Goal: Task Accomplishment & Management: Manage account settings

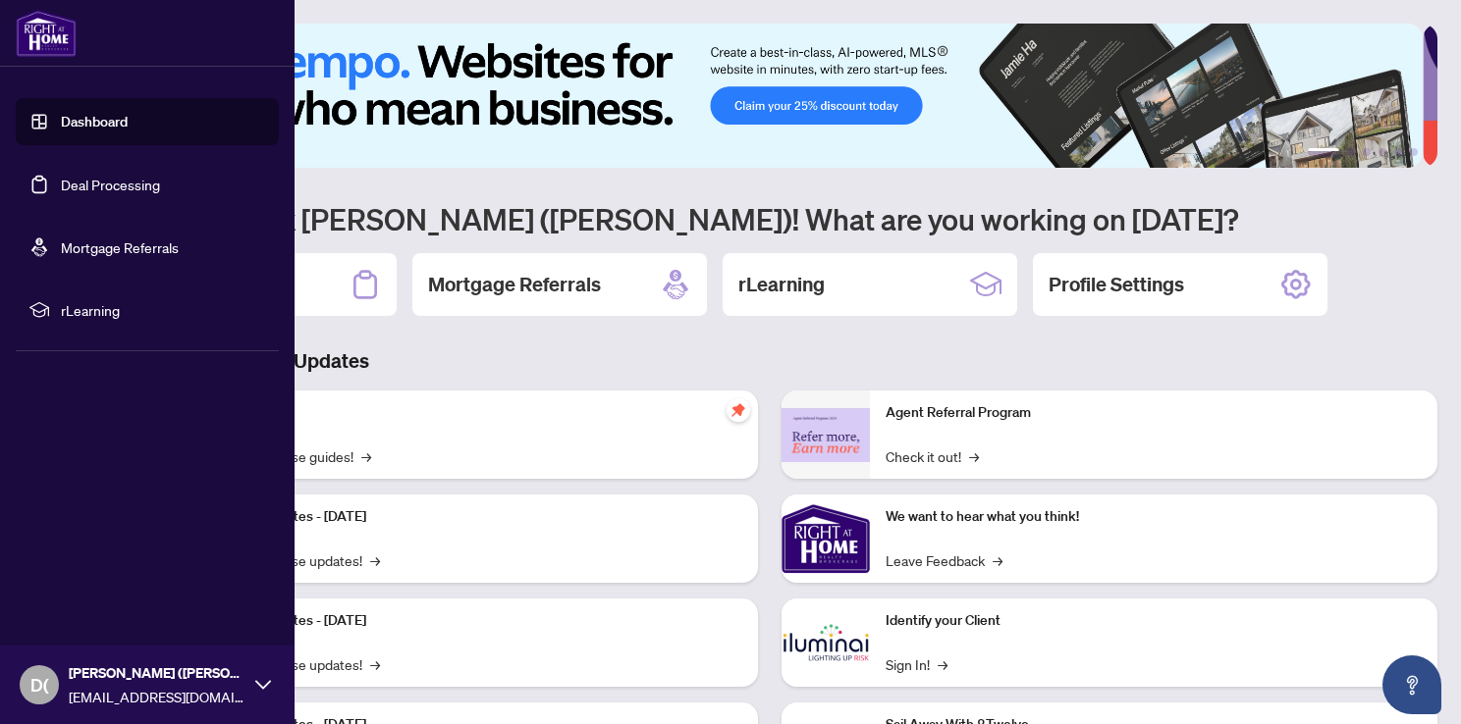
click at [61, 178] on link "Deal Processing" at bounding box center [110, 185] width 99 height 18
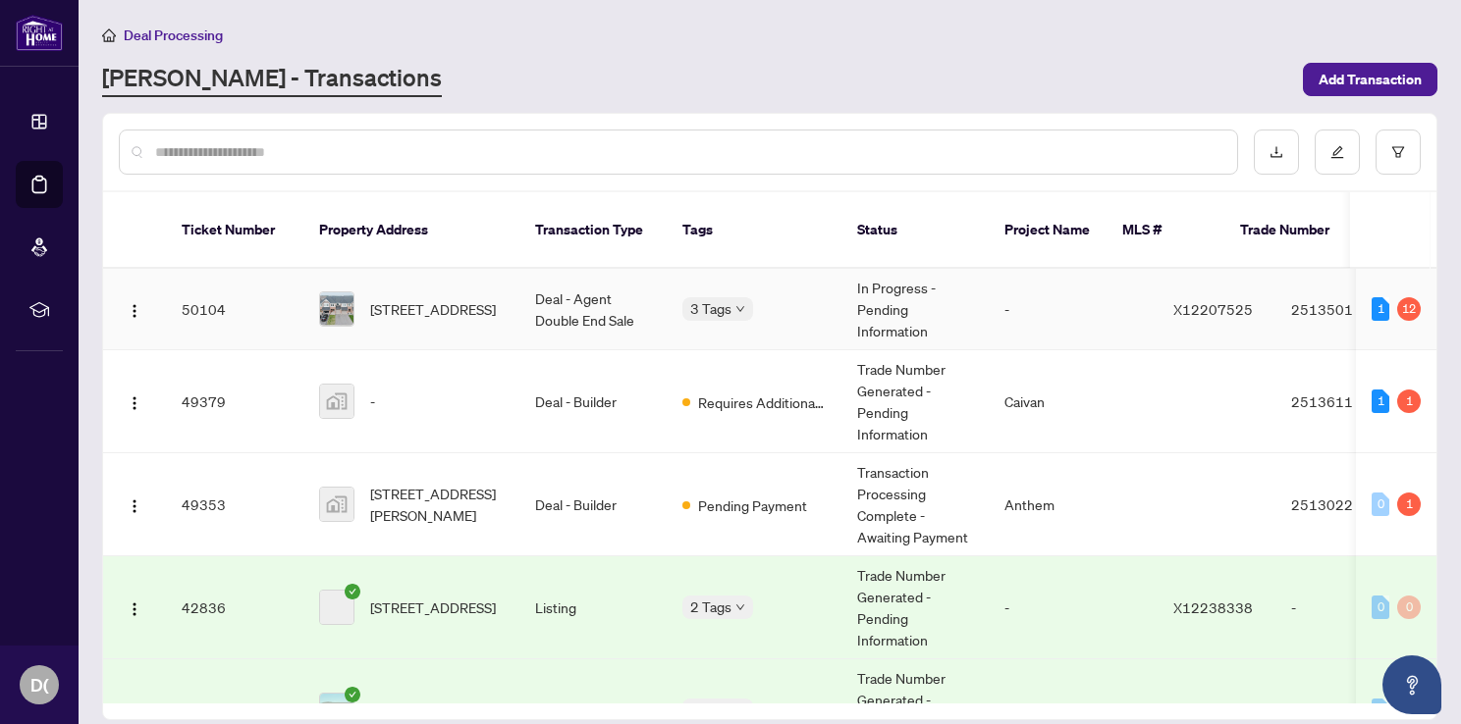
click at [456, 330] on td "[STREET_ADDRESS]" at bounding box center [411, 309] width 216 height 81
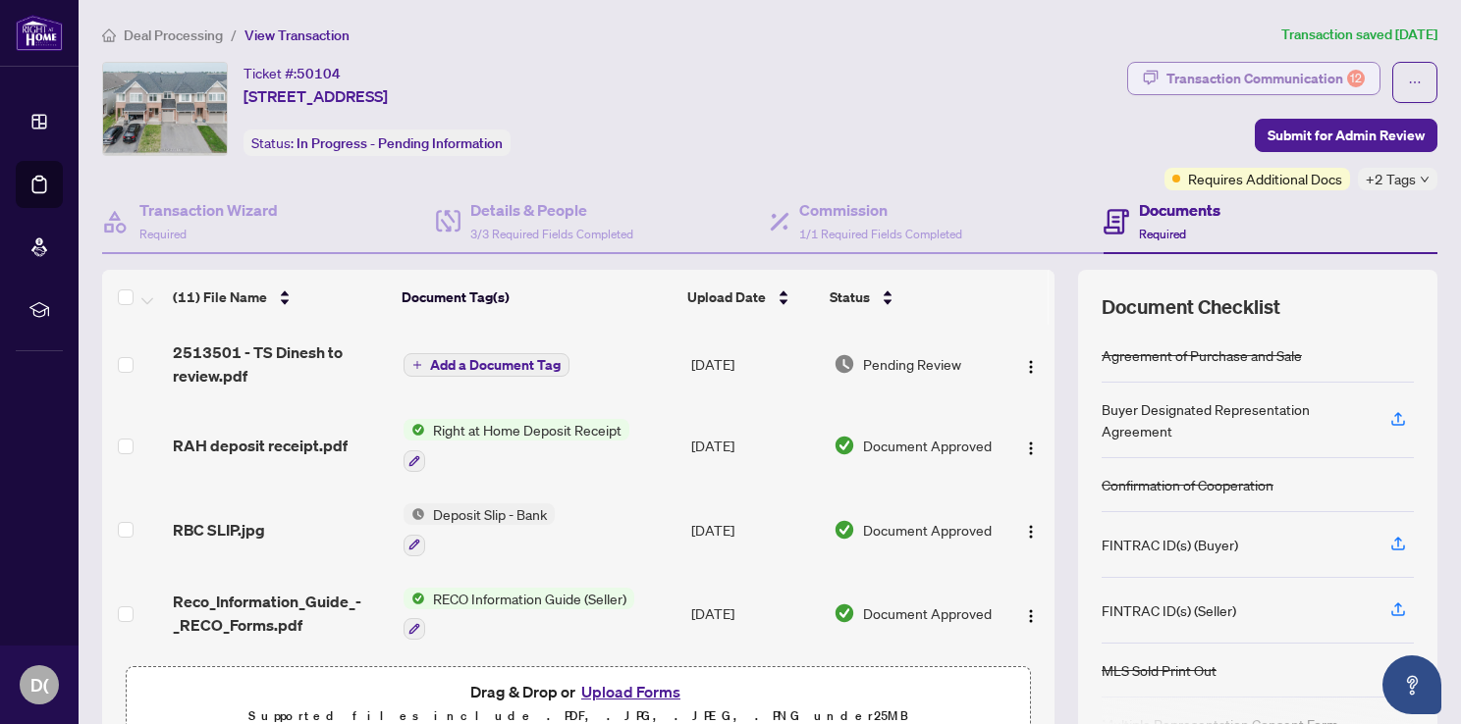
click at [1312, 82] on div "Transaction Communication 12" at bounding box center [1265, 78] width 198 height 31
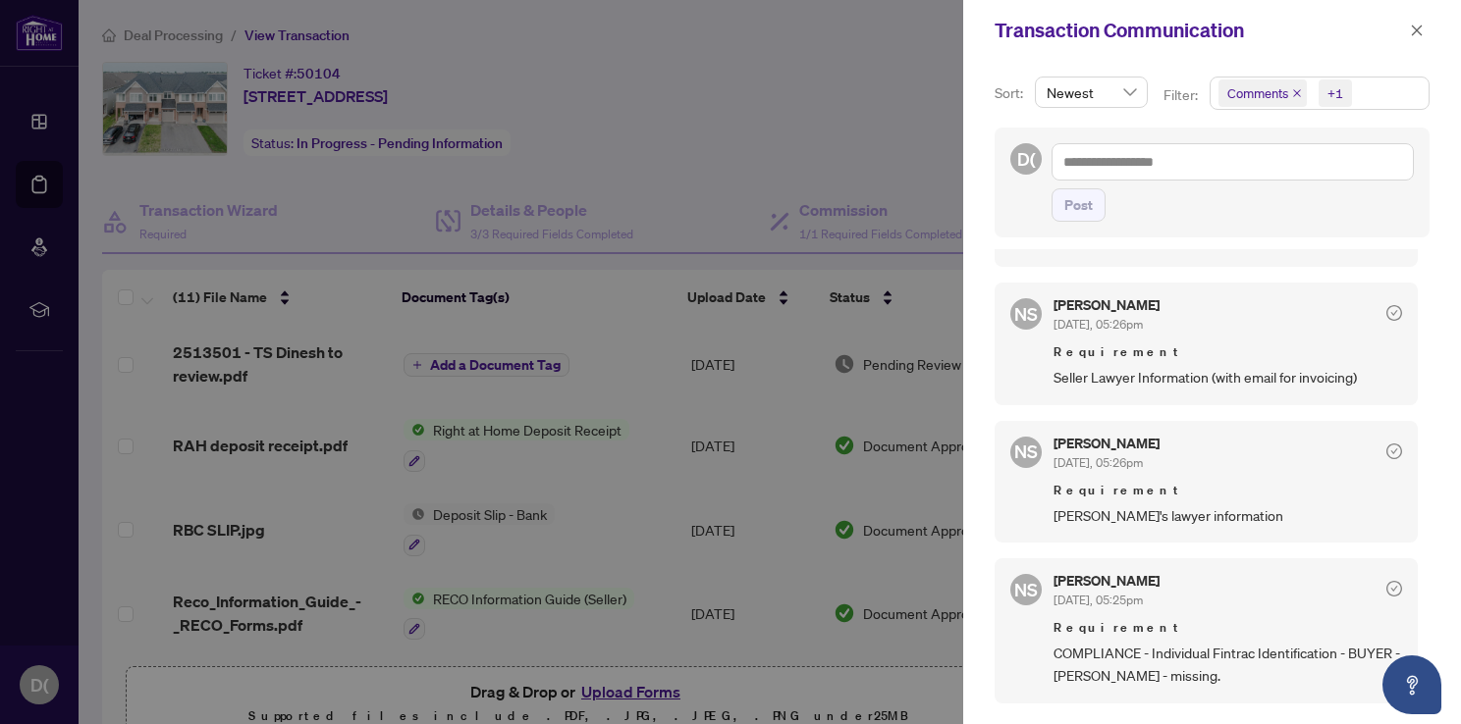
scroll to position [1080, 0]
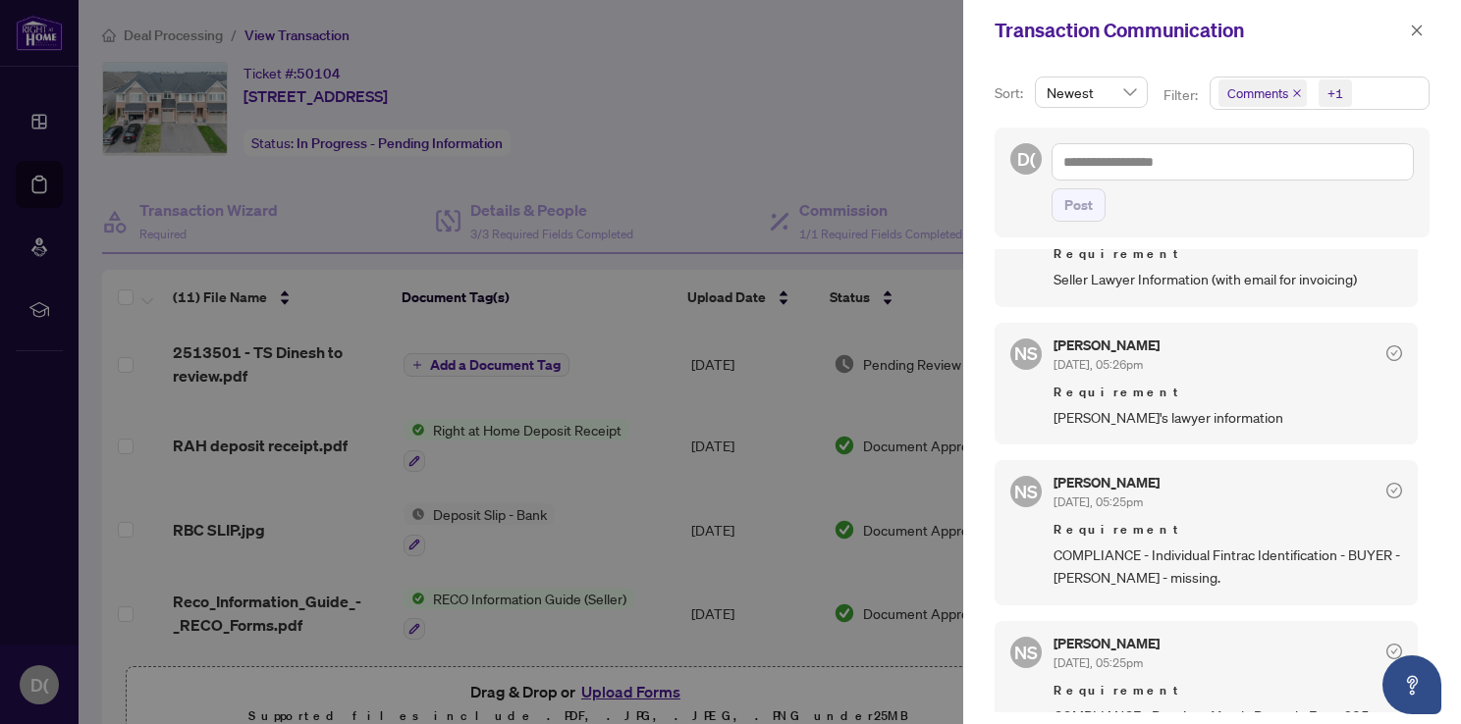
click at [713, 319] on div at bounding box center [730, 362] width 1461 height 724
click at [1408, 29] on button "button" at bounding box center [1417, 31] width 26 height 24
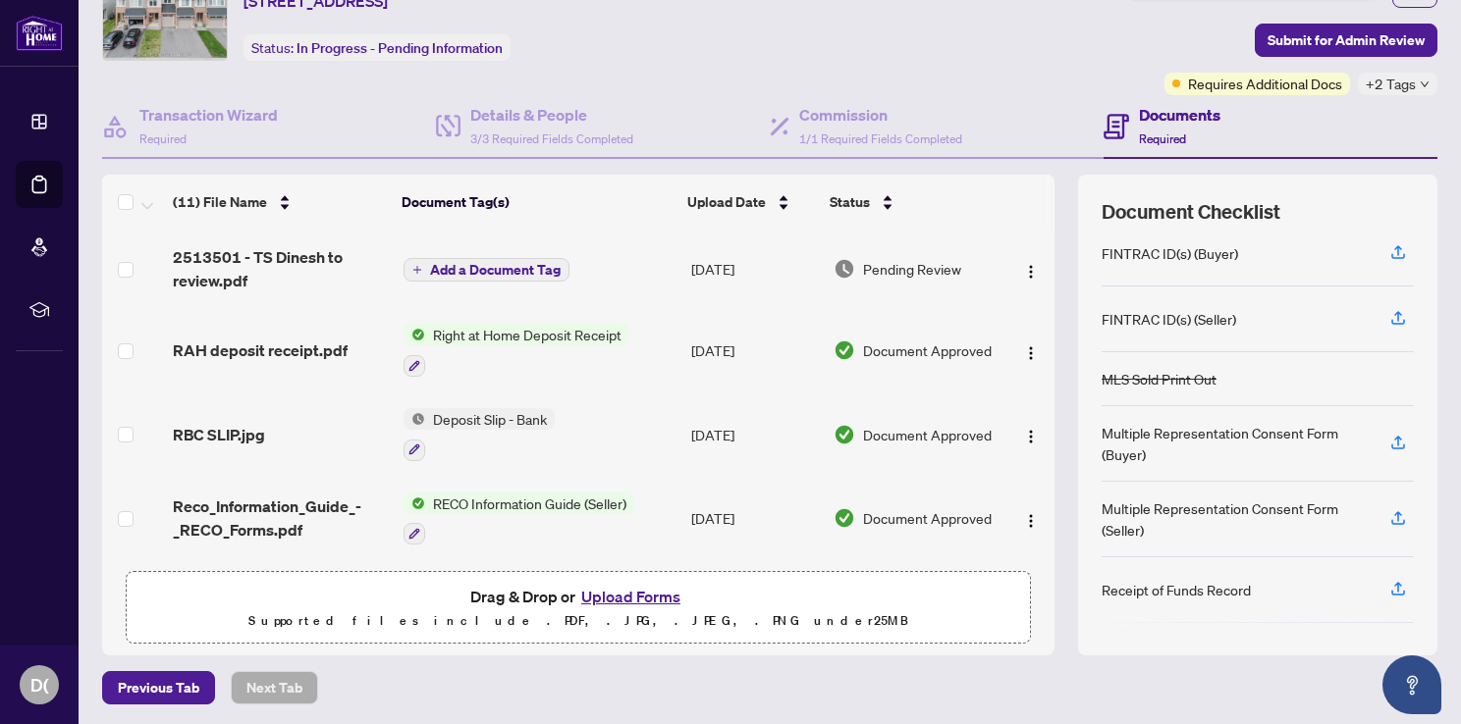
scroll to position [295, 0]
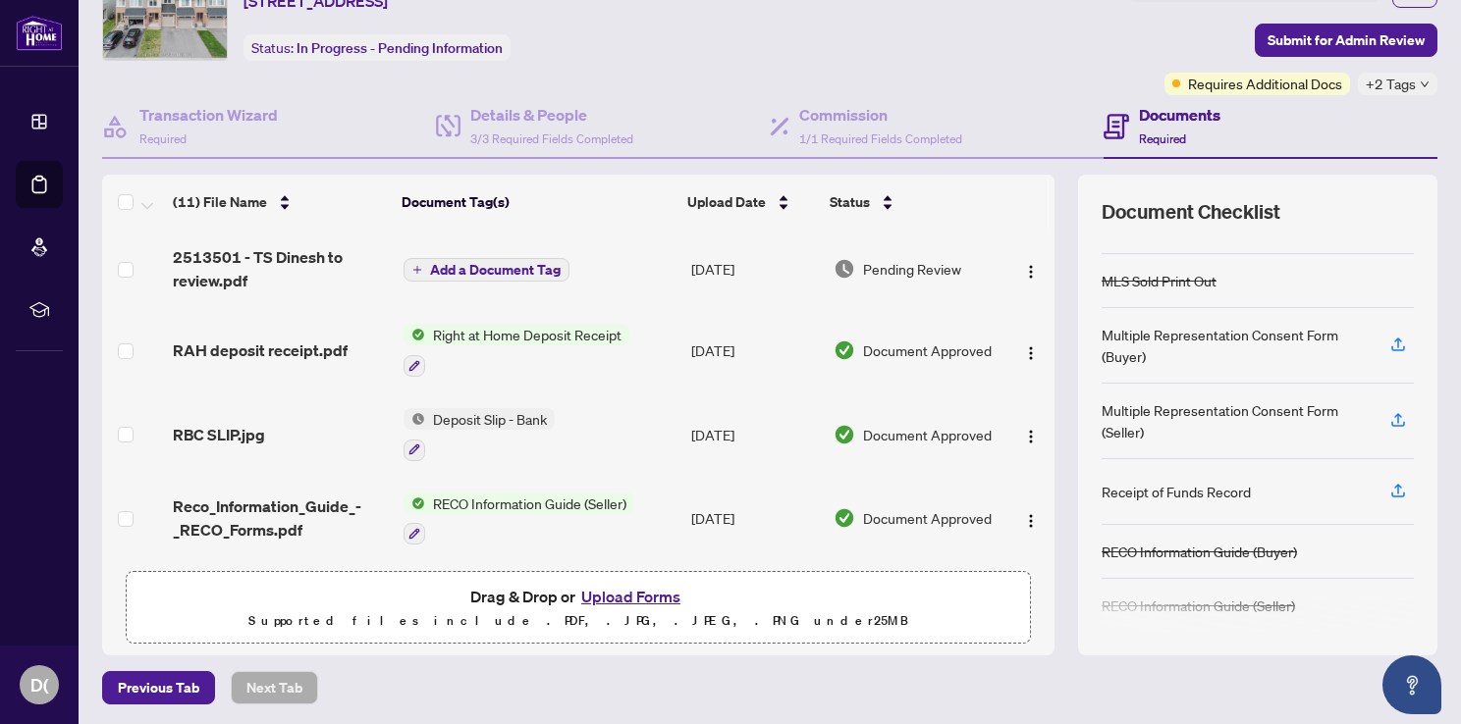
click at [627, 587] on button "Upload Forms" at bounding box center [630, 597] width 111 height 26
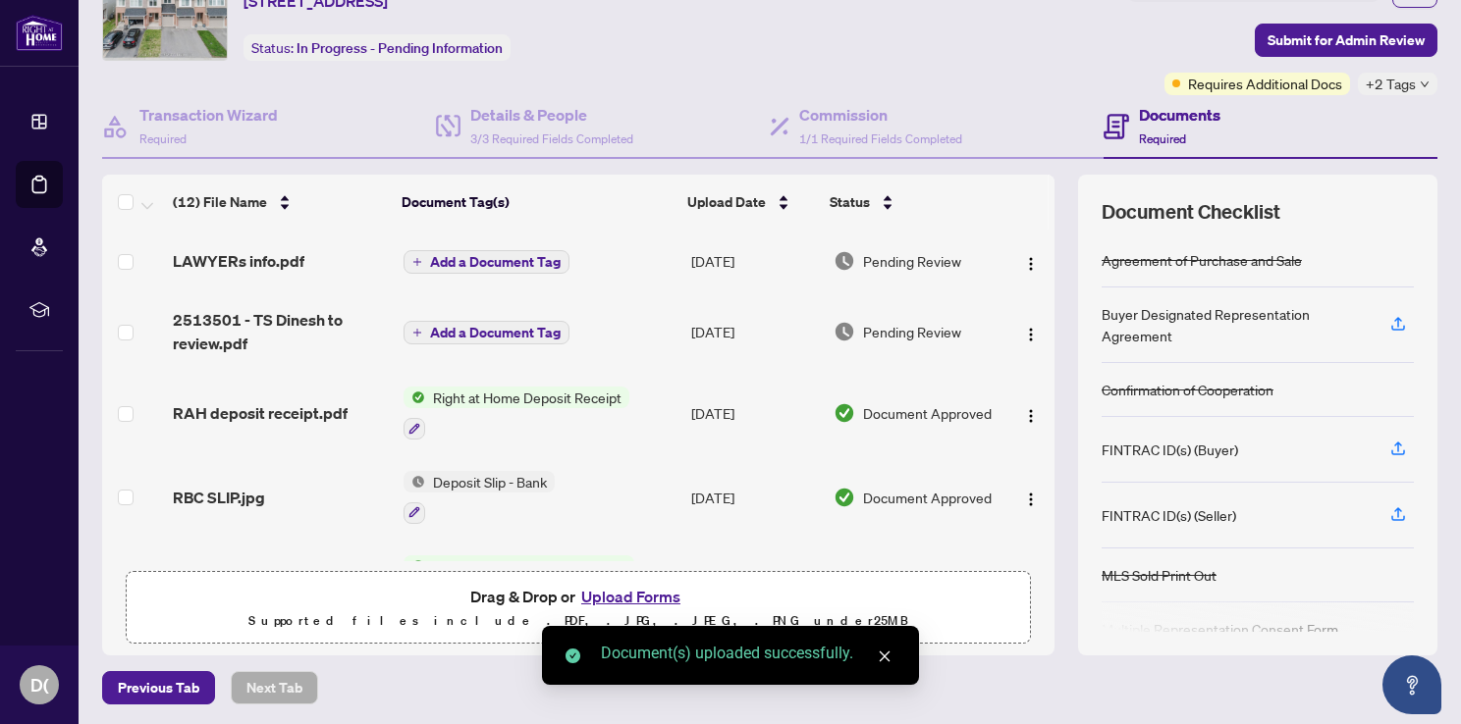
scroll to position [0, 0]
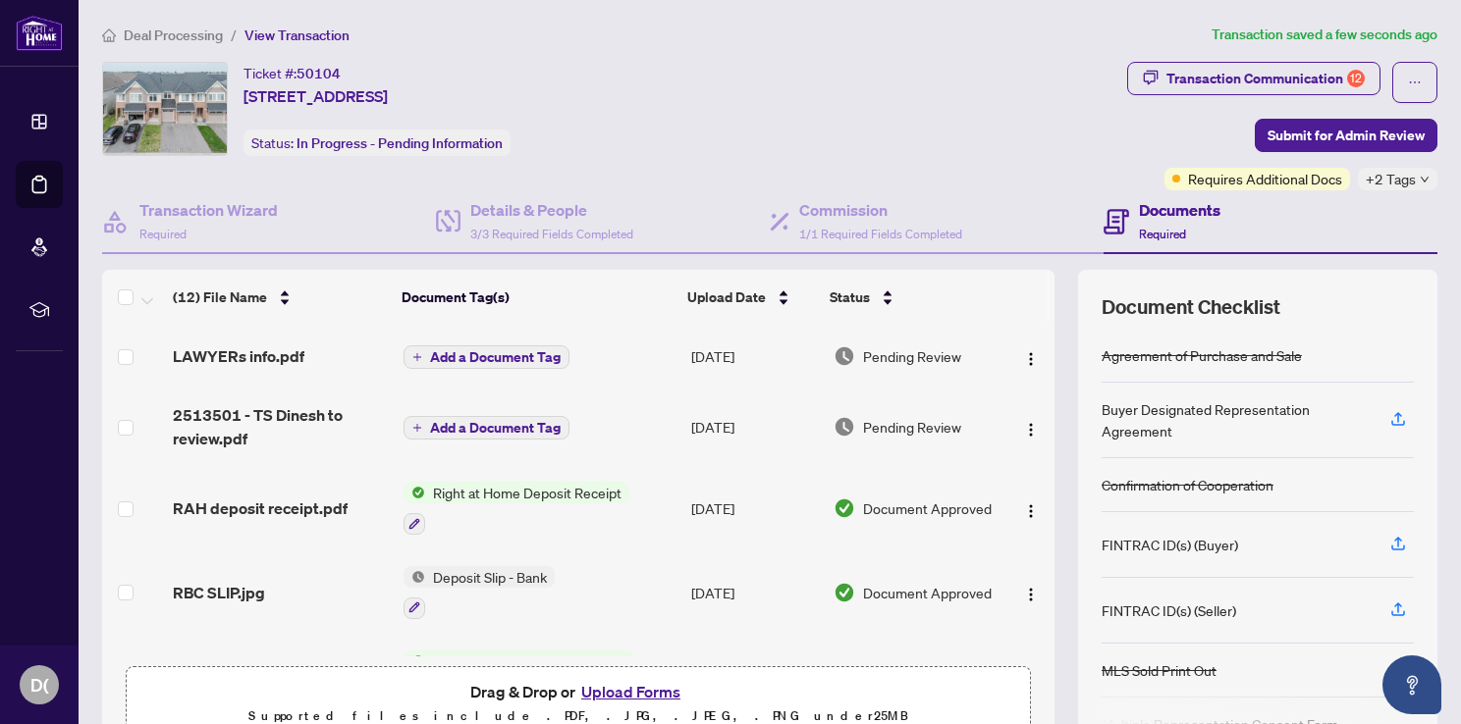
click at [461, 360] on span "Add a Document Tag" at bounding box center [495, 357] width 131 height 14
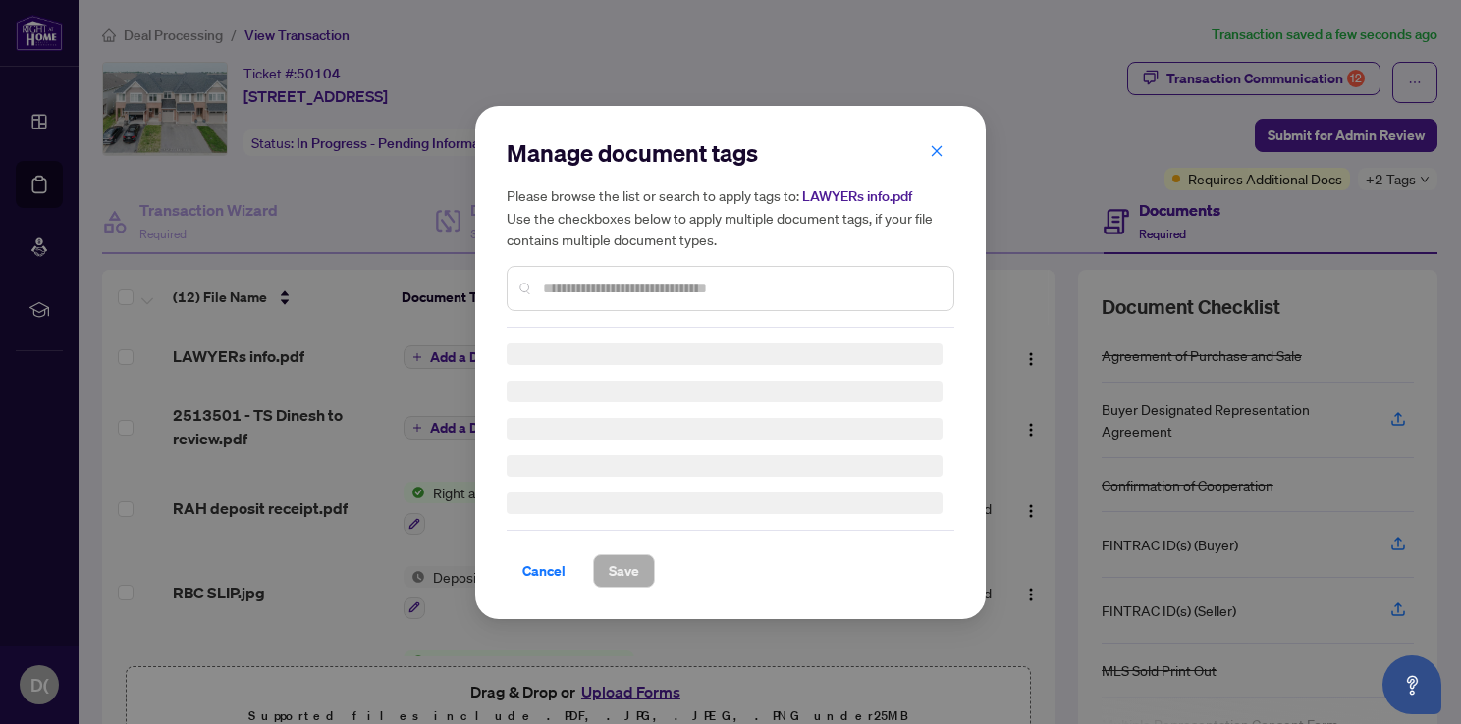
click at [577, 289] on div "Manage document tags Please browse the list or search to apply tags to: LAWYERs…" at bounding box center [731, 232] width 448 height 190
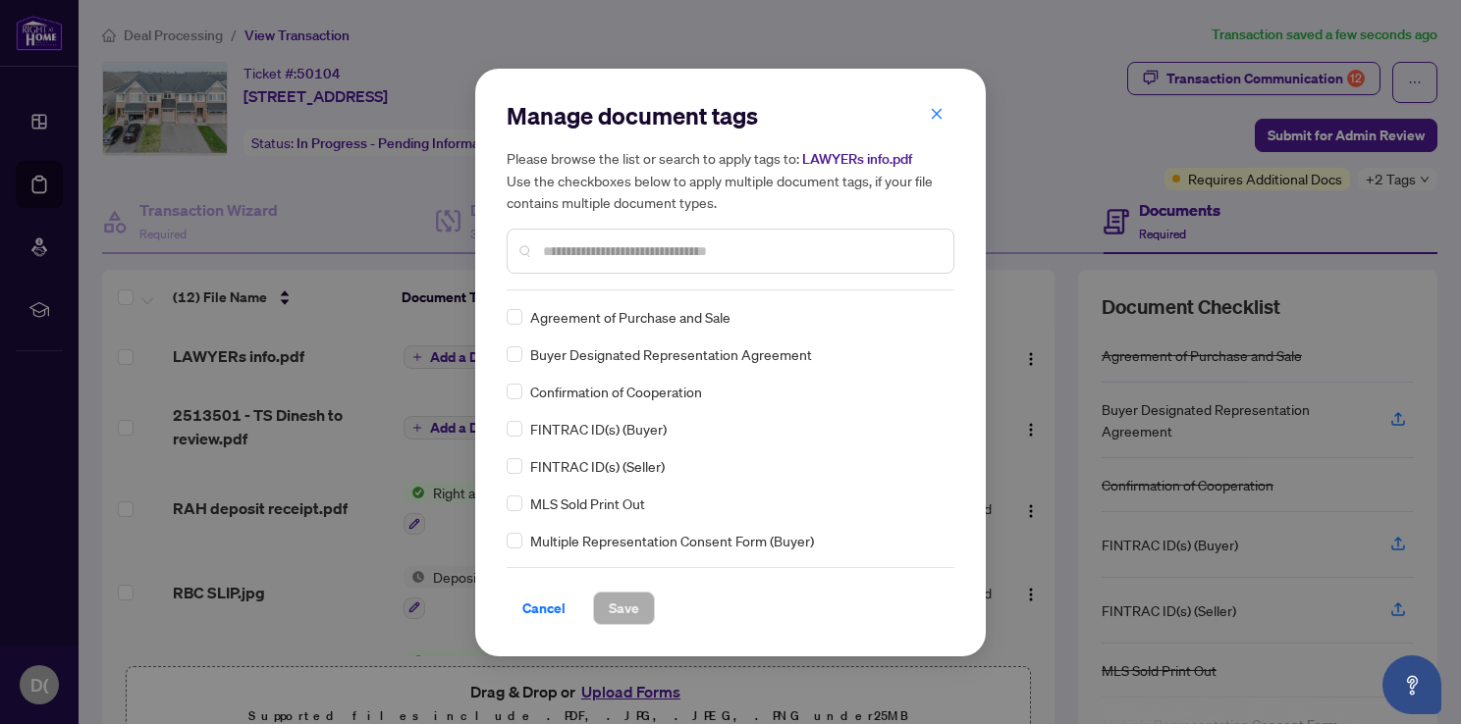
click at [628, 258] on input "text" at bounding box center [740, 252] width 395 height 22
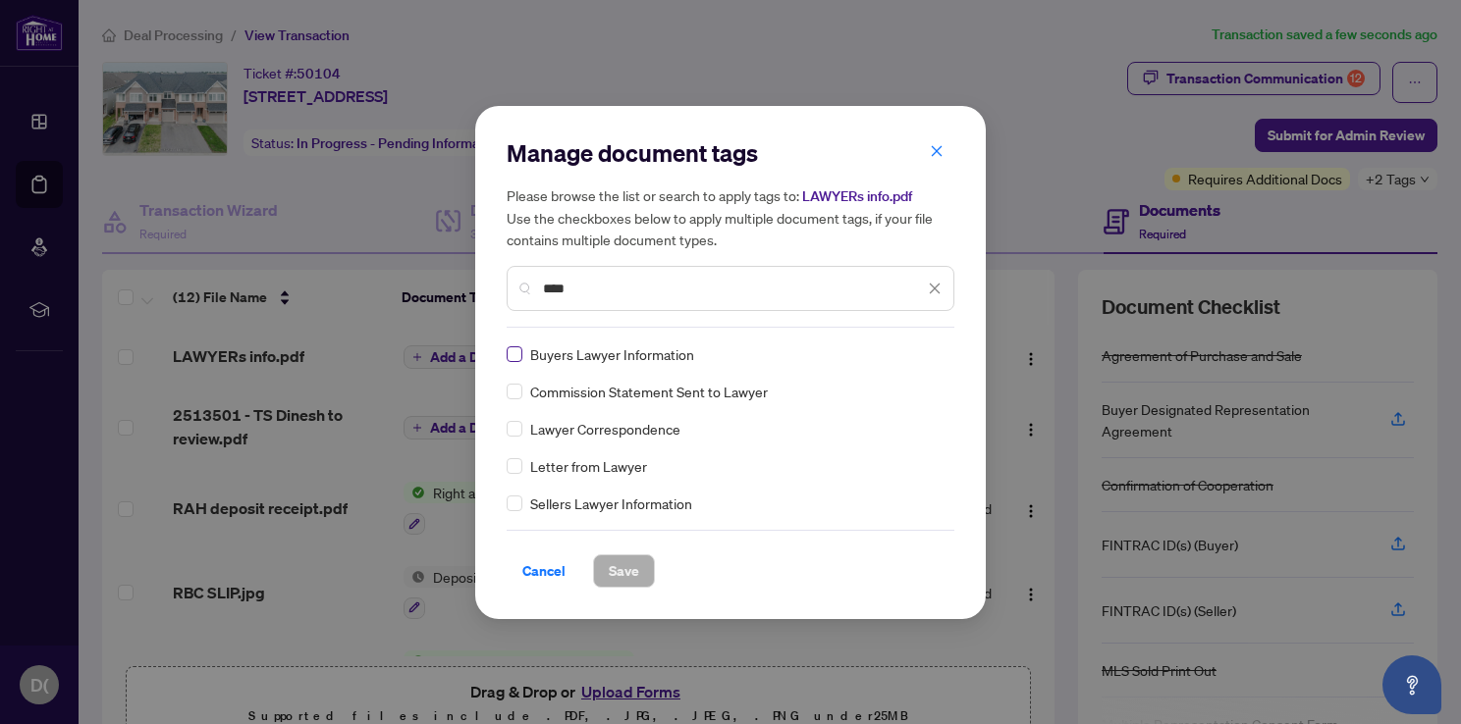
type input "****"
click at [617, 571] on span "Save" at bounding box center [624, 571] width 30 height 31
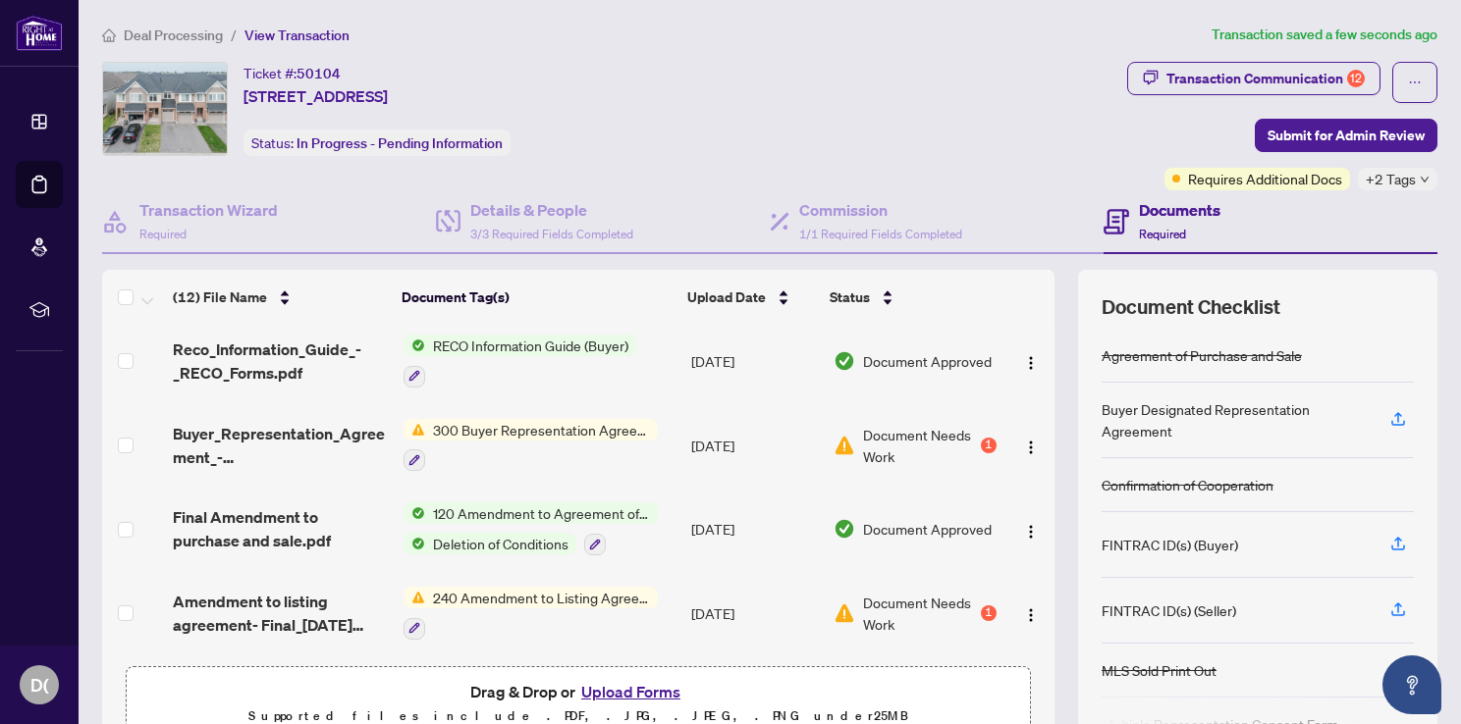
scroll to position [663, 0]
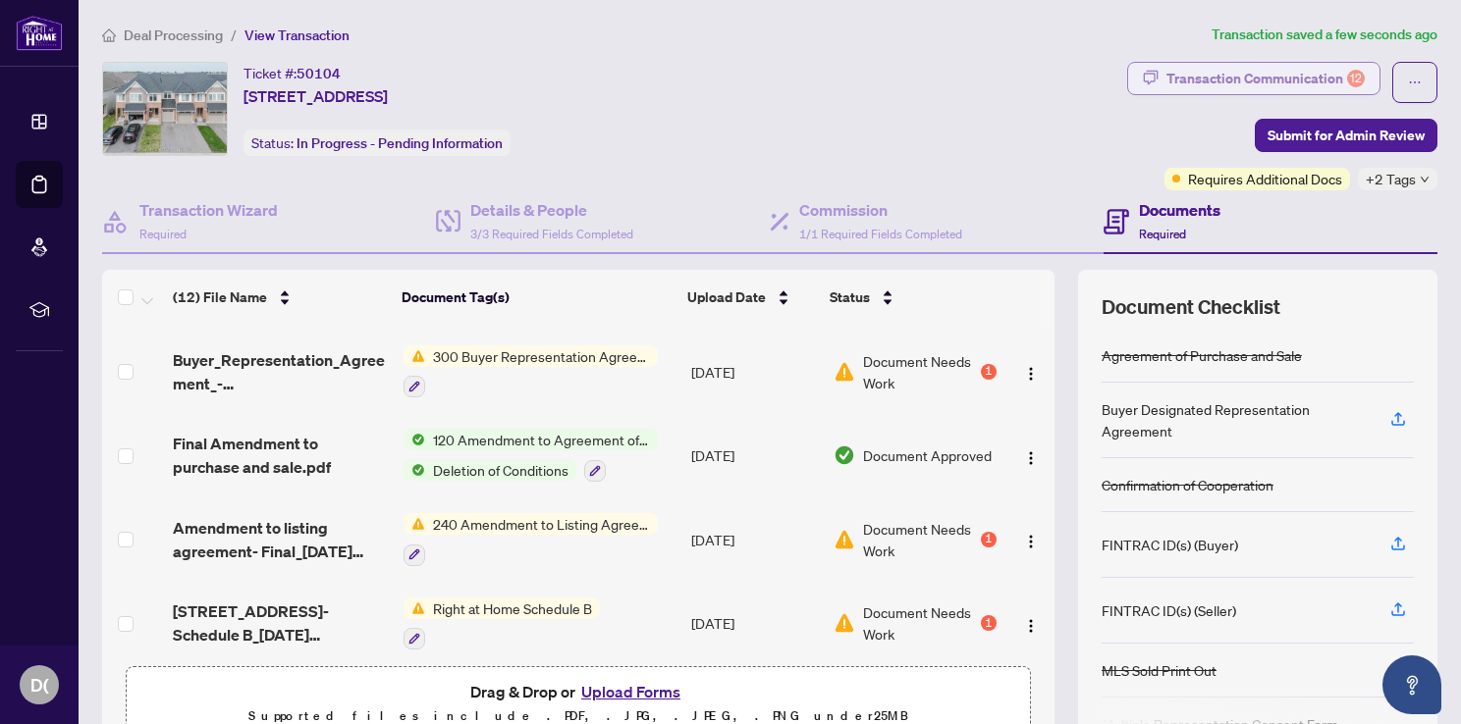
click at [1277, 81] on div "Transaction Communication 12" at bounding box center [1265, 78] width 198 height 31
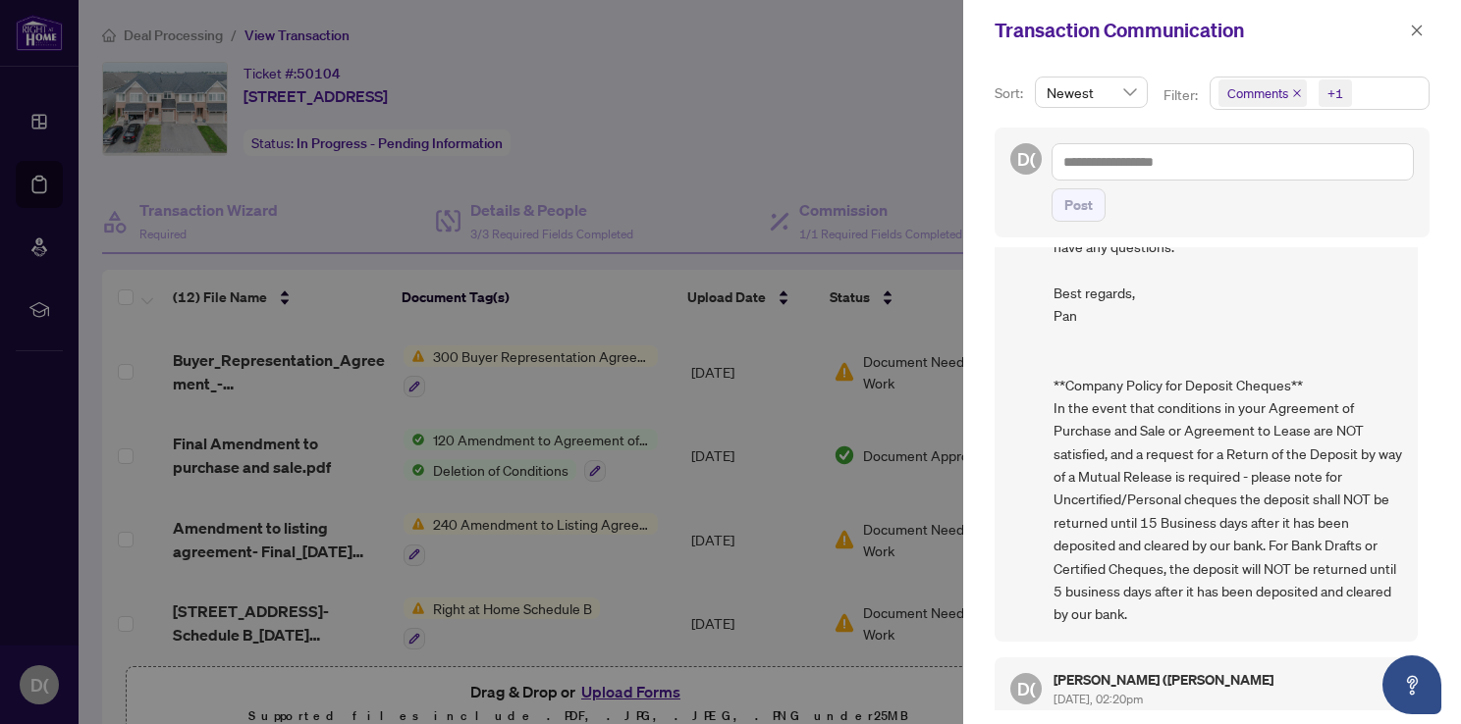
scroll to position [0, 0]
click at [869, 94] on div at bounding box center [730, 362] width 1461 height 724
click at [1419, 27] on icon "close" at bounding box center [1417, 30] width 11 height 11
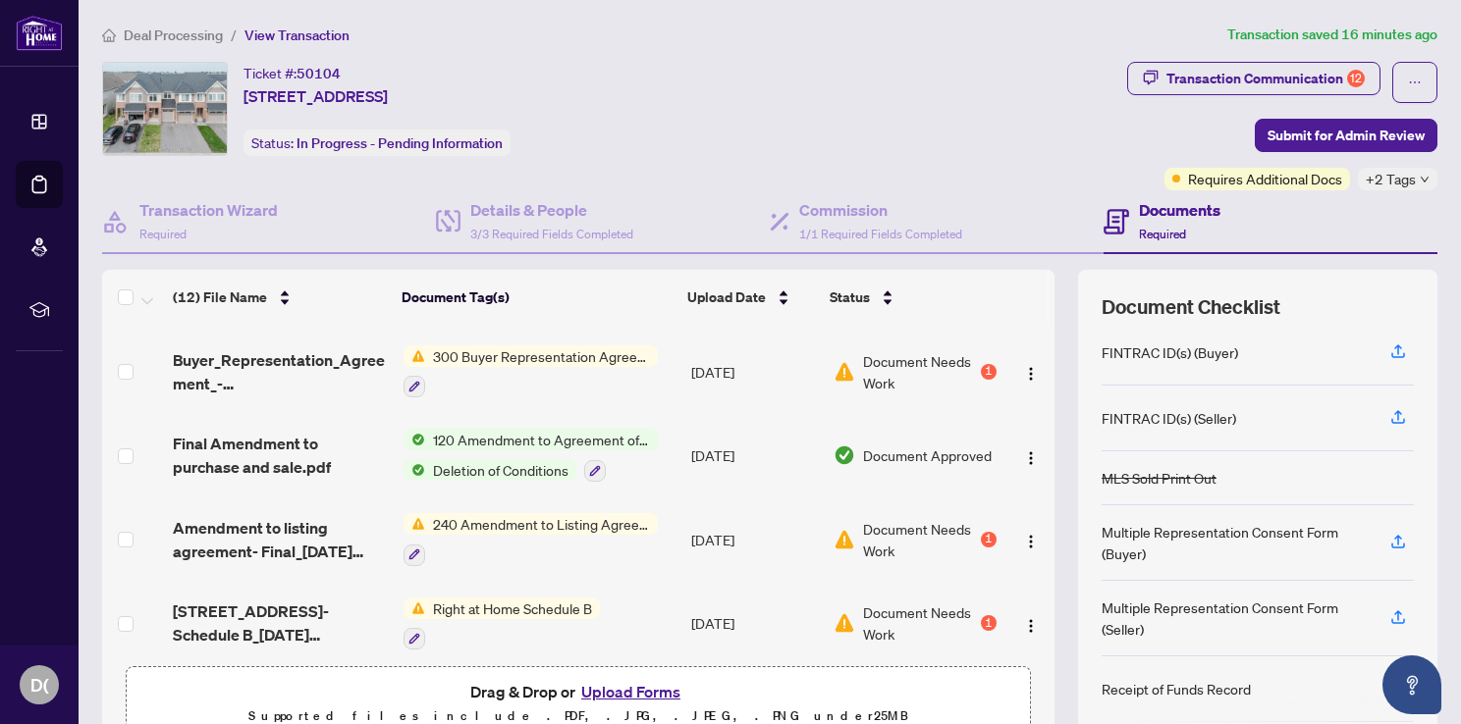
scroll to position [196, 0]
click at [1389, 605] on icon "button" at bounding box center [1398, 614] width 18 height 18
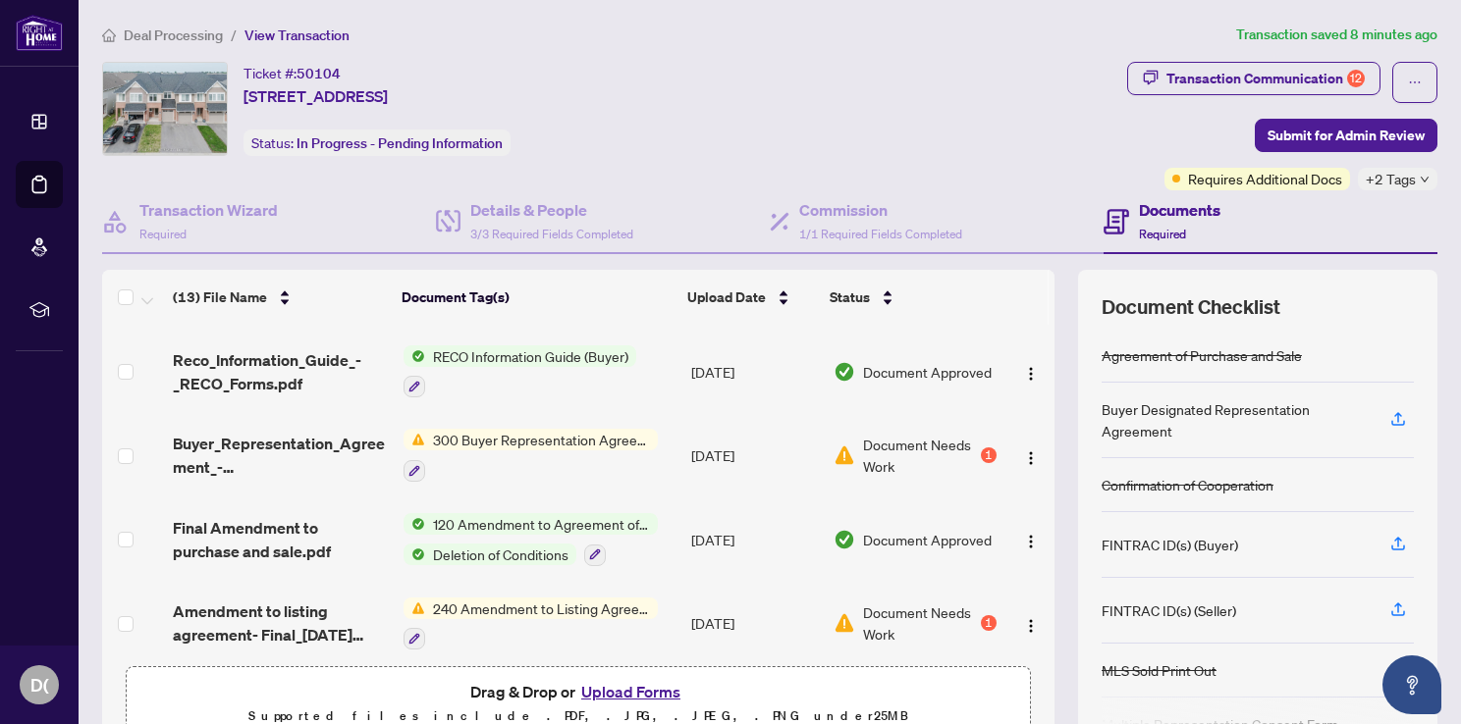
click at [1047, 106] on div "Ticket #: 50104 [STREET_ADDRESS] Status: In Progress - Pending Information" at bounding box center [610, 109] width 1017 height 94
click at [905, 100] on div "Ticket #: 50104 [STREET_ADDRESS] Status: In Progress - Pending Information" at bounding box center [610, 109] width 1017 height 94
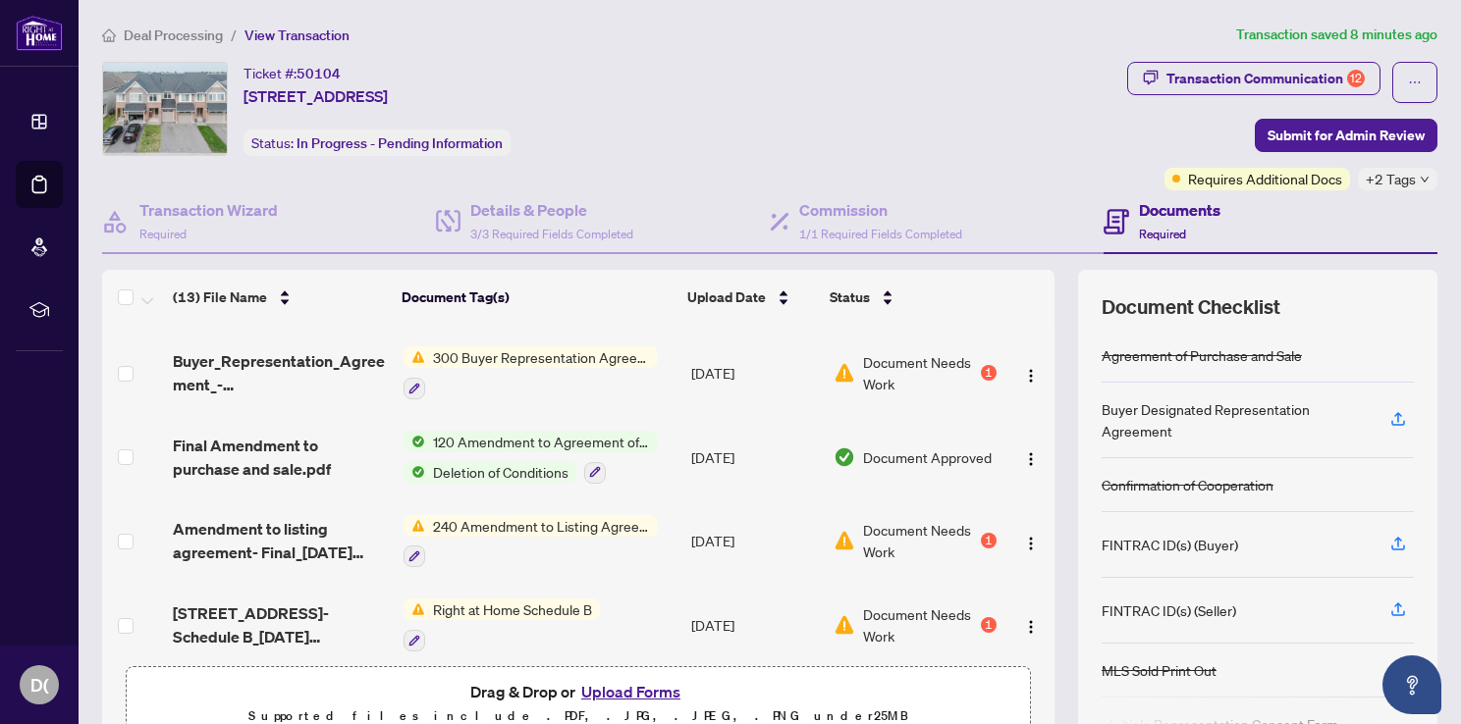
scroll to position [95, 0]
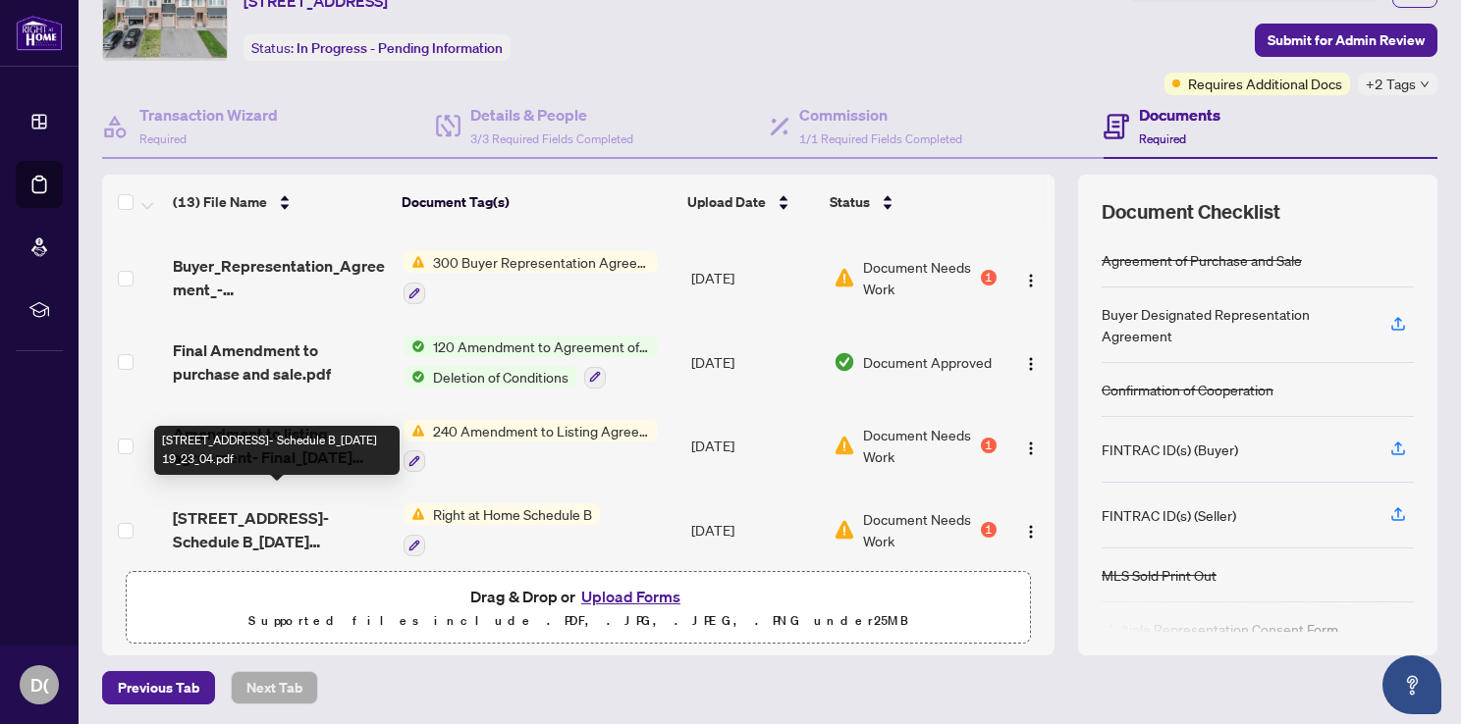
click at [333, 507] on span "[STREET_ADDRESS]- Schedule B_[DATE] 19_23_04.pdf" at bounding box center [280, 530] width 215 height 47
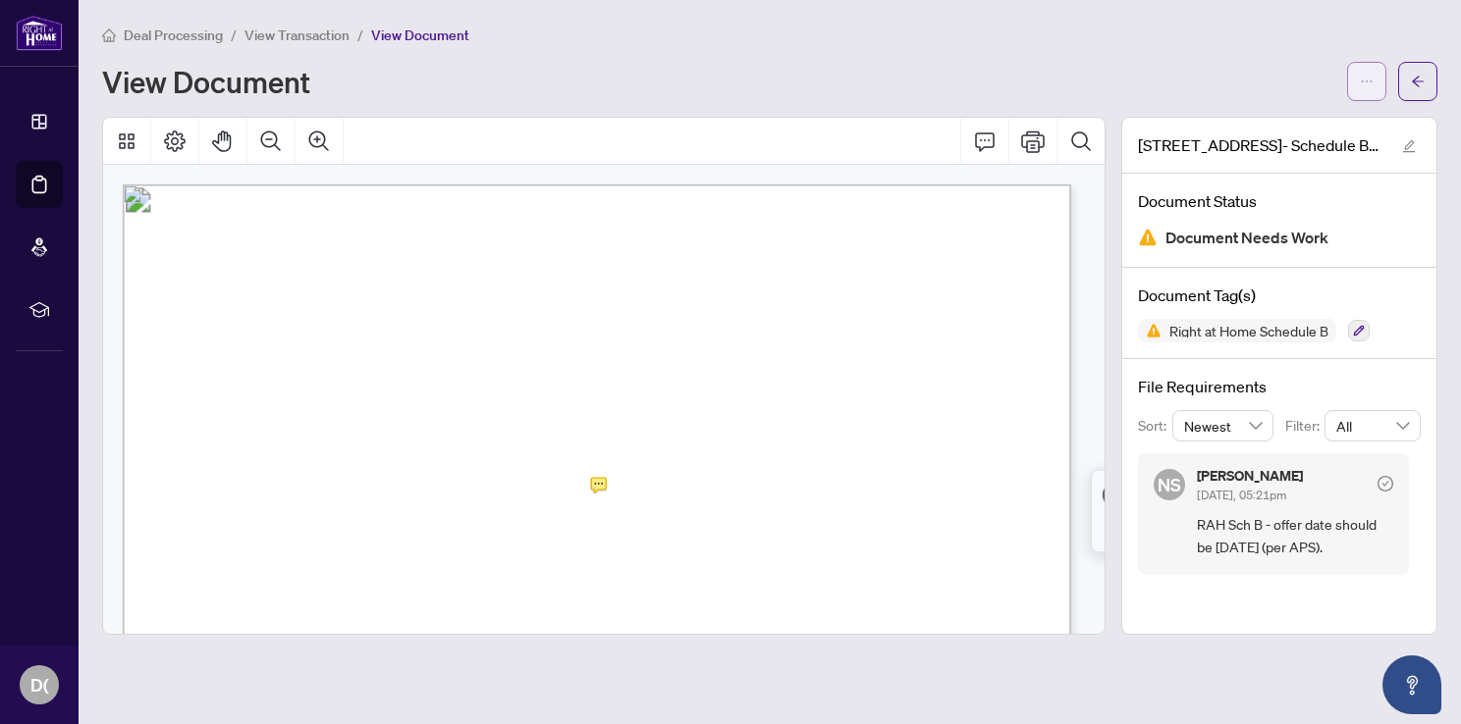
click at [1348, 97] on button "button" at bounding box center [1366, 81] width 39 height 39
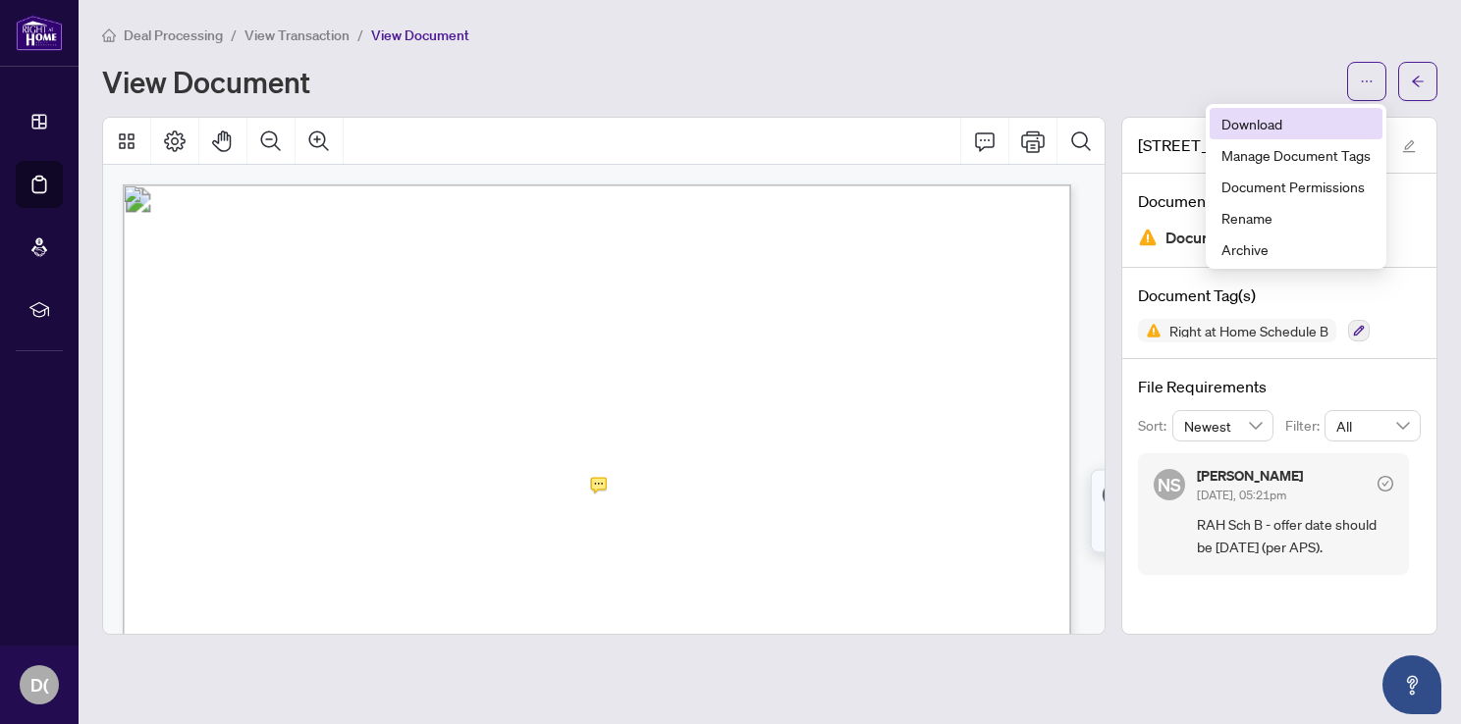
click at [1258, 131] on span "Download" at bounding box center [1295, 124] width 149 height 22
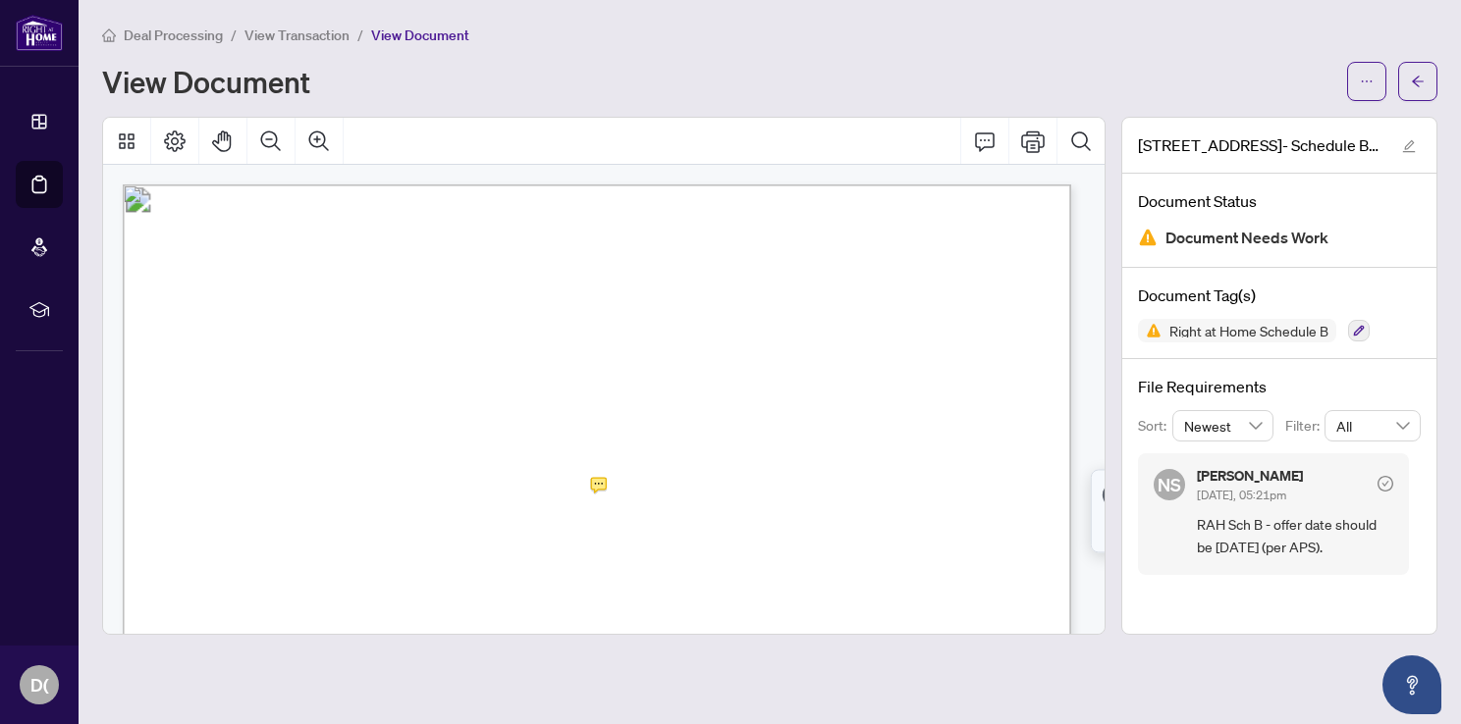
click at [1437, 71] on main "Deal Processing / View Transaction / View Document View Document [STREET_ADDRES…" at bounding box center [770, 362] width 1382 height 724
click at [1433, 80] on button "button" at bounding box center [1417, 81] width 39 height 39
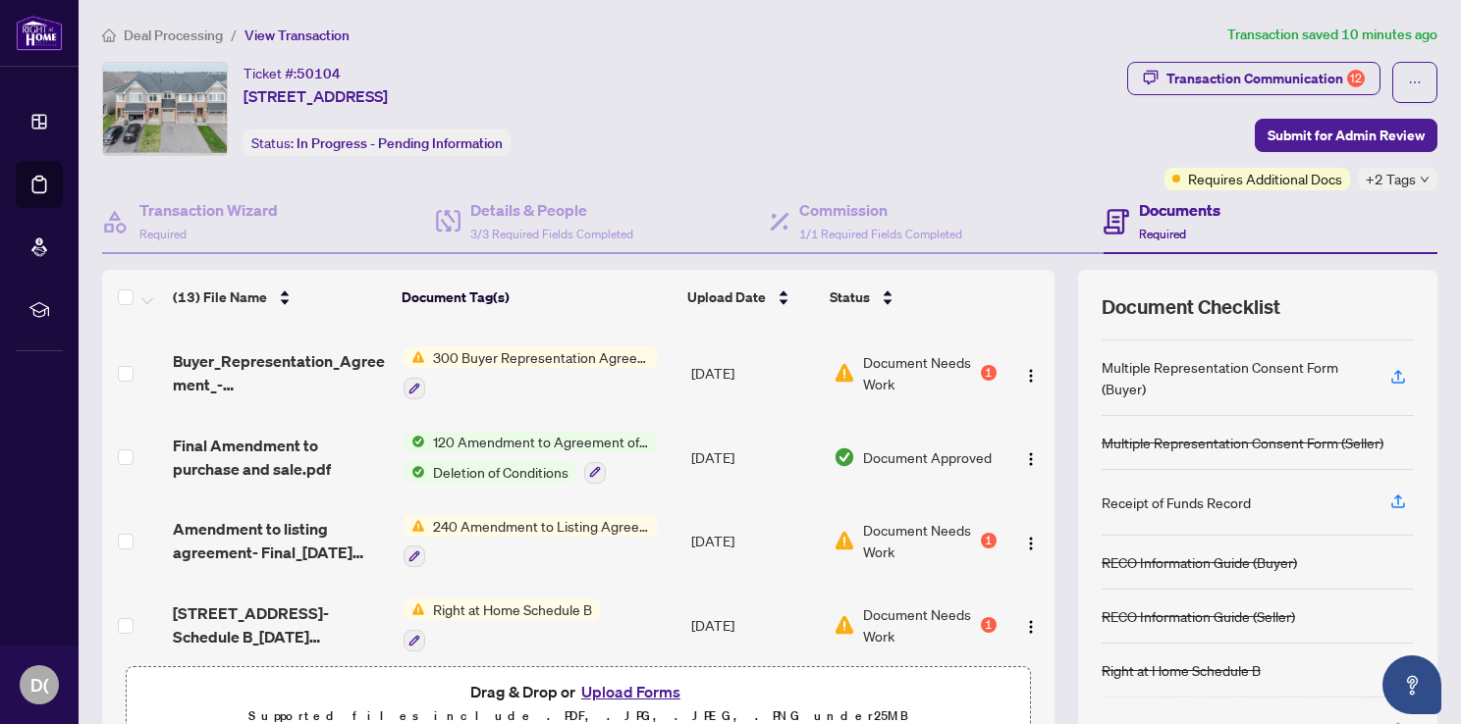
scroll to position [397, 0]
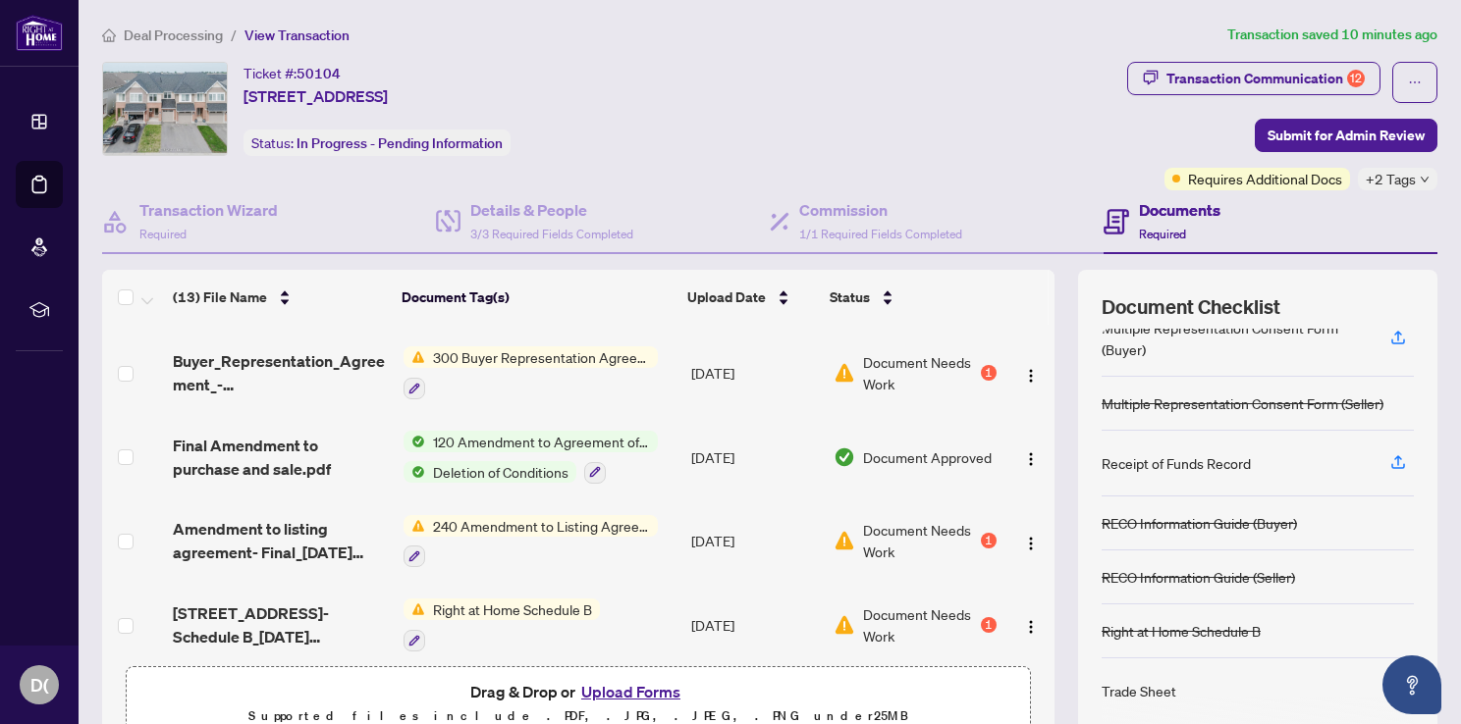
click at [1212, 629] on div "Right at Home Schedule B" at bounding box center [1180, 631] width 159 height 22
click at [594, 693] on button "Upload Forms" at bounding box center [630, 692] width 111 height 26
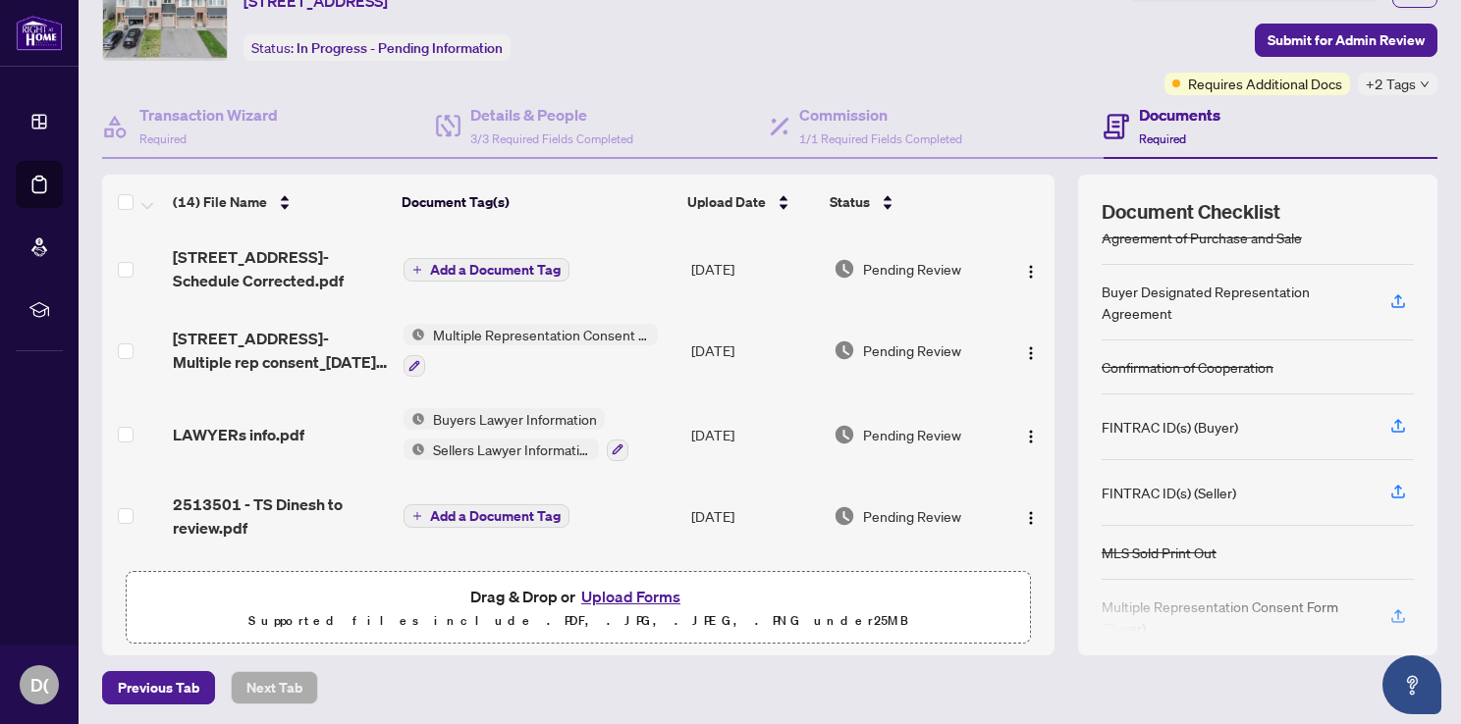
scroll to position [4, 0]
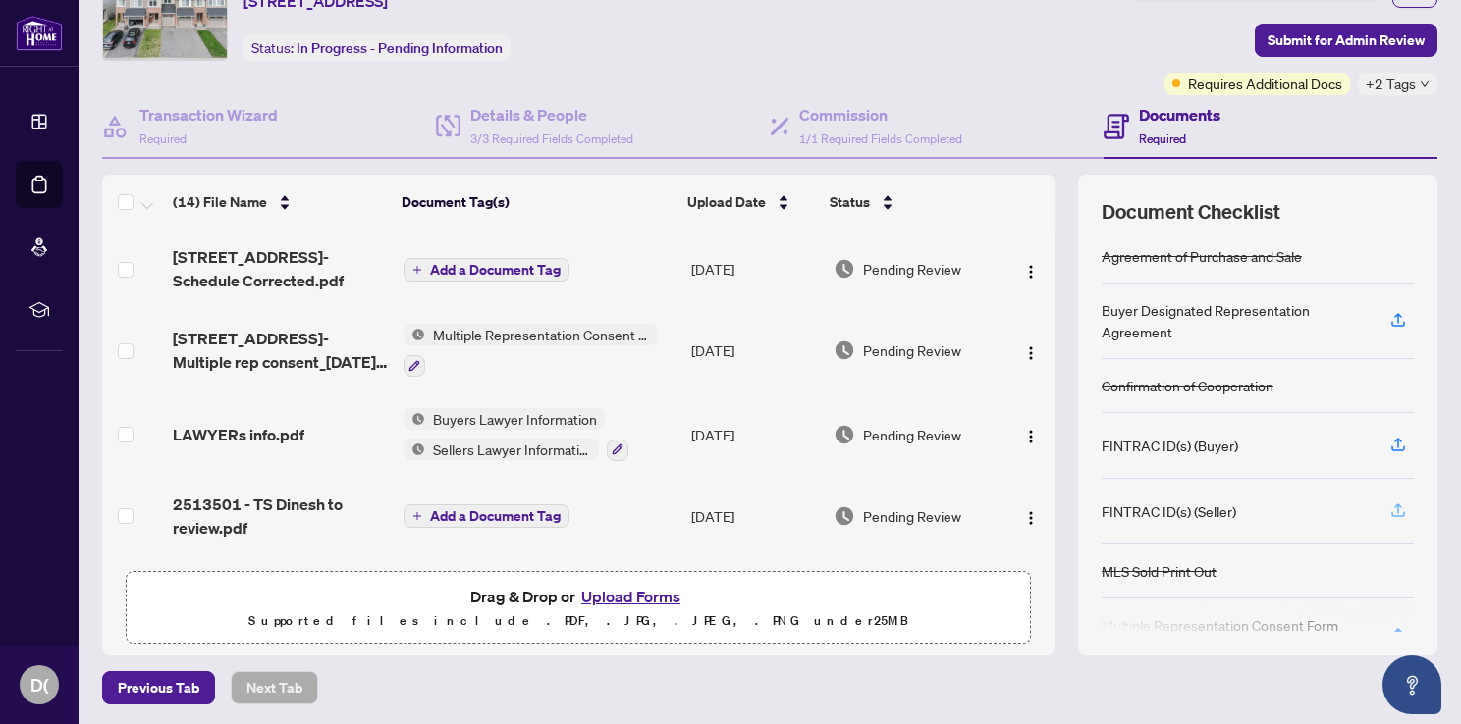
click at [1389, 509] on icon "button" at bounding box center [1398, 511] width 18 height 18
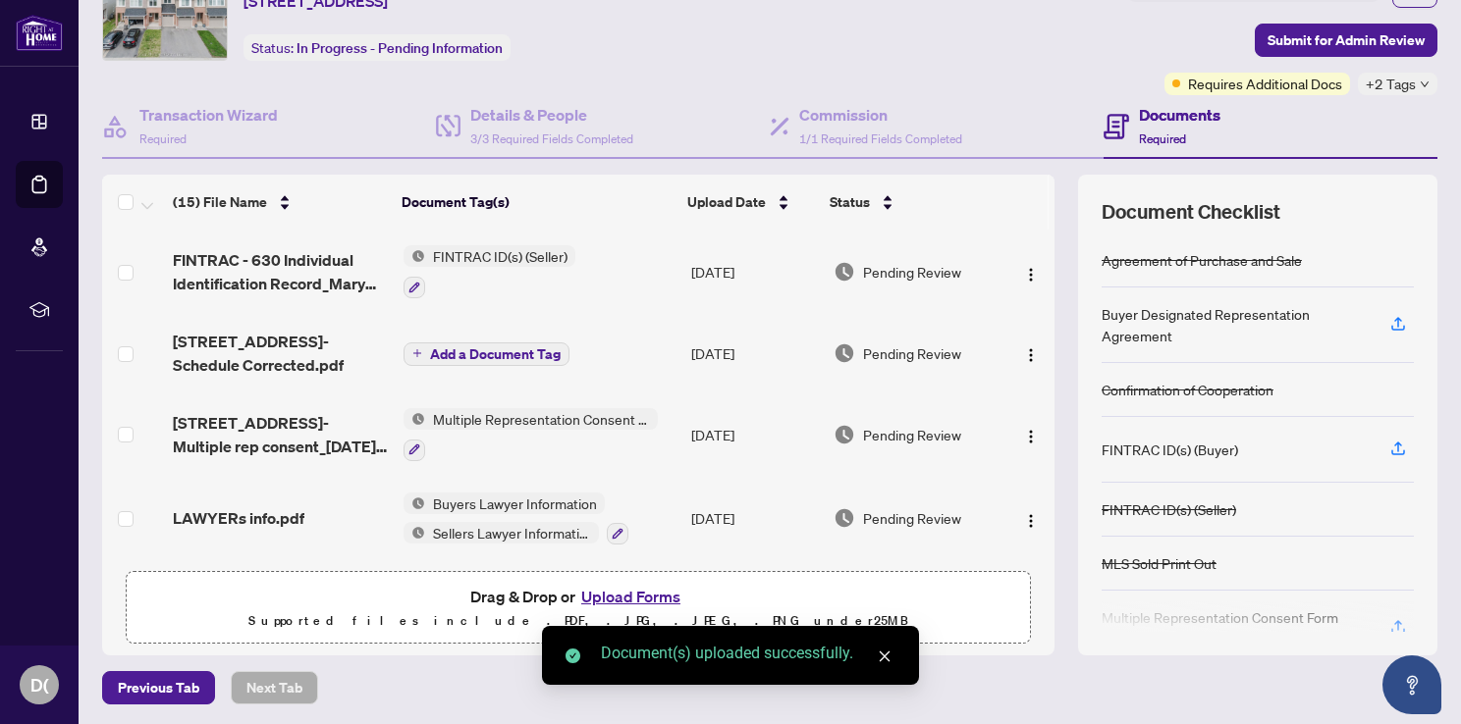
click at [660, 591] on button "Upload Forms" at bounding box center [630, 597] width 111 height 26
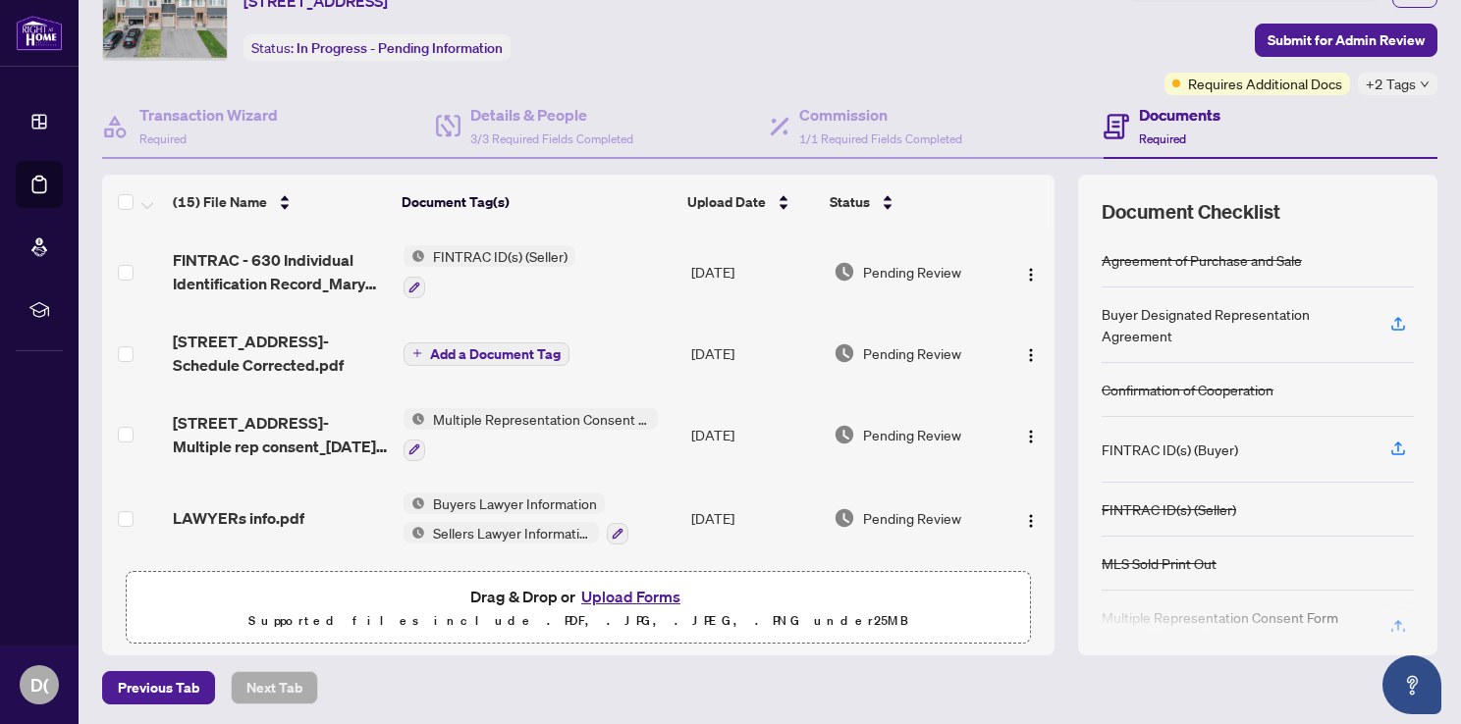
scroll to position [0, 0]
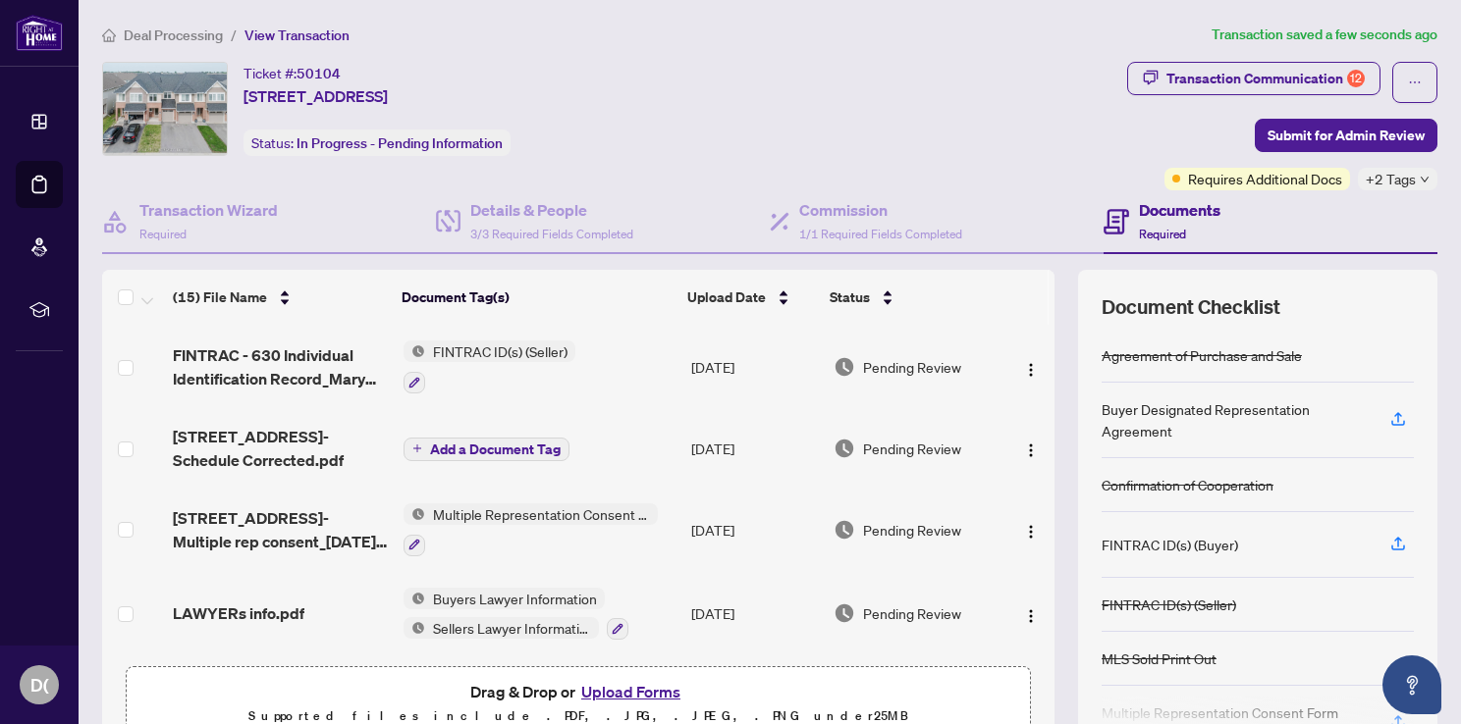
click at [624, 697] on button "Upload Forms" at bounding box center [630, 692] width 111 height 26
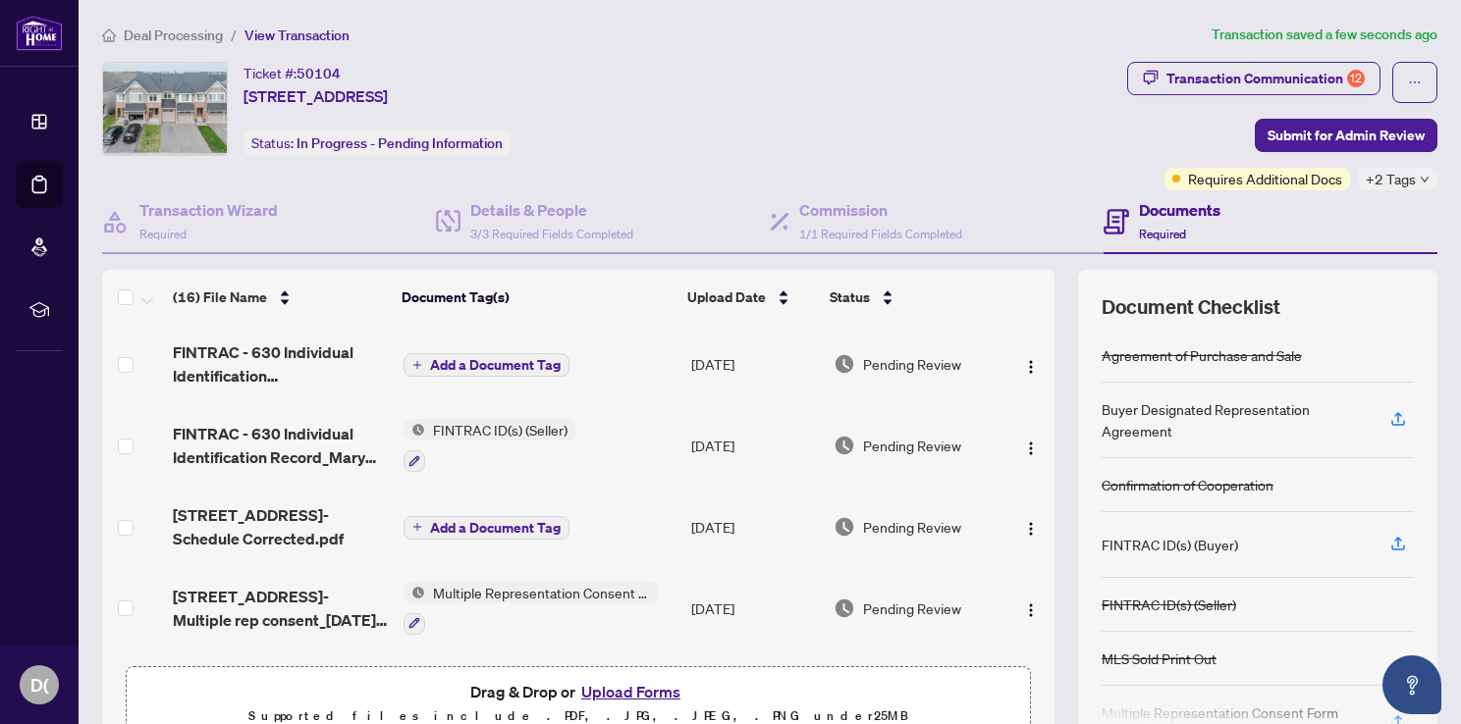
click at [477, 371] on button "Add a Document Tag" at bounding box center [486, 365] width 166 height 24
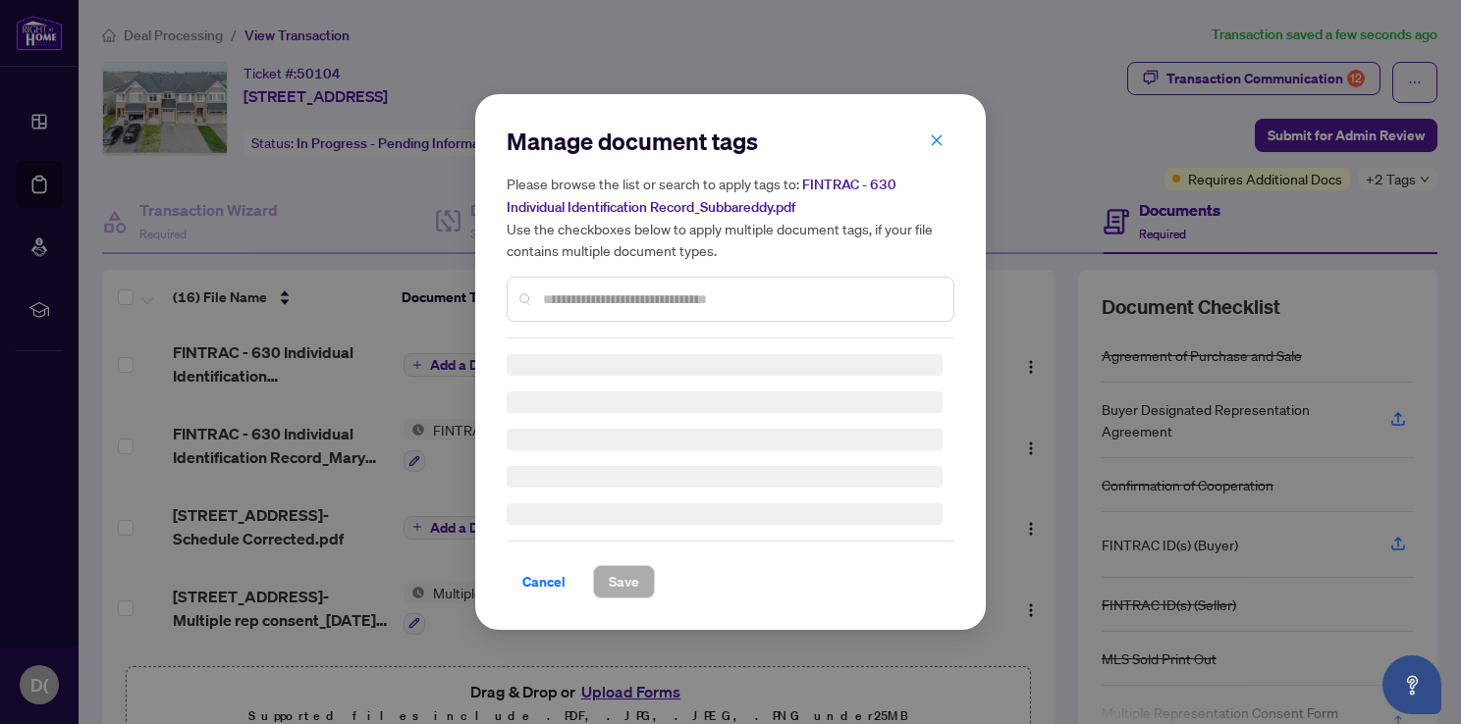
click at [641, 286] on div "Manage document tags Please browse the list or search to apply tags to: FINTRAC…" at bounding box center [731, 232] width 448 height 213
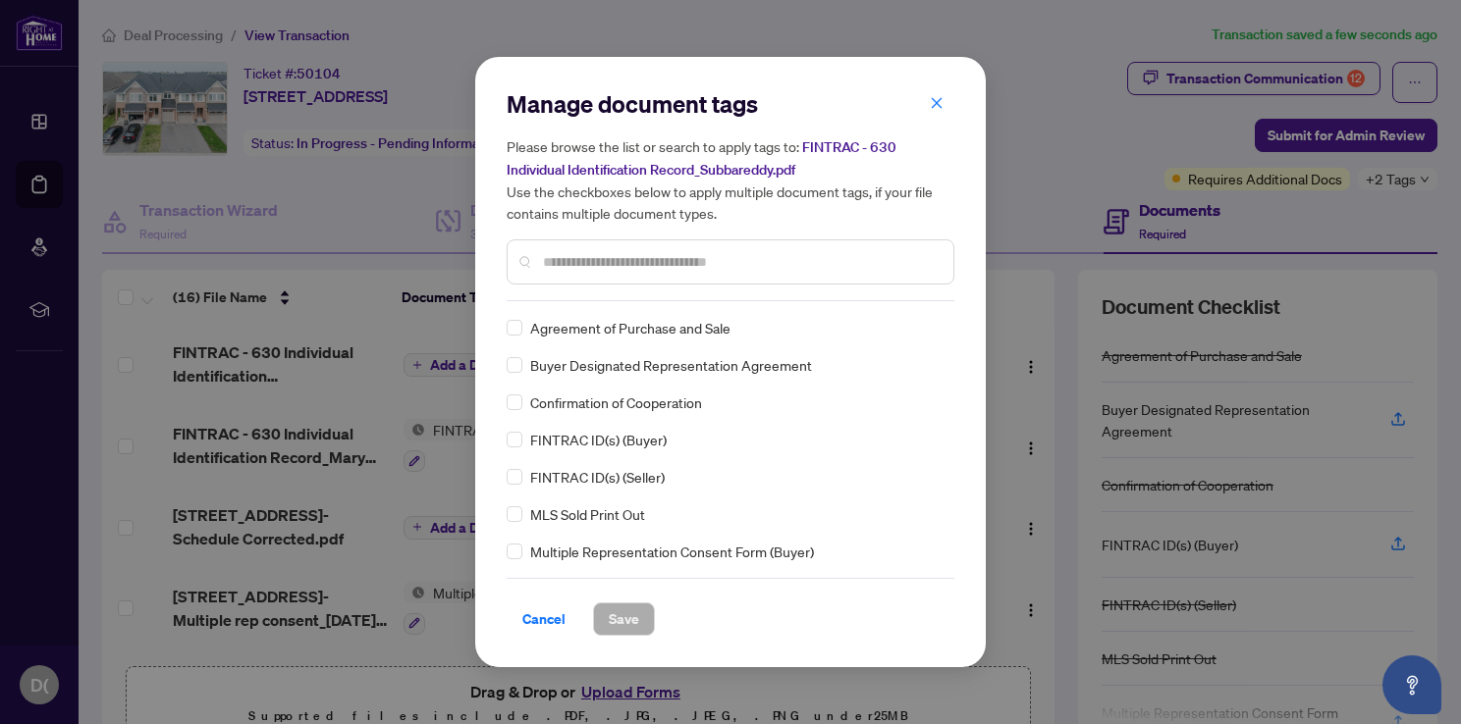
click at [593, 467] on span "FINTRAC ID(s) (Seller)" at bounding box center [597, 477] width 134 height 22
click at [609, 619] on span "Save" at bounding box center [624, 619] width 30 height 31
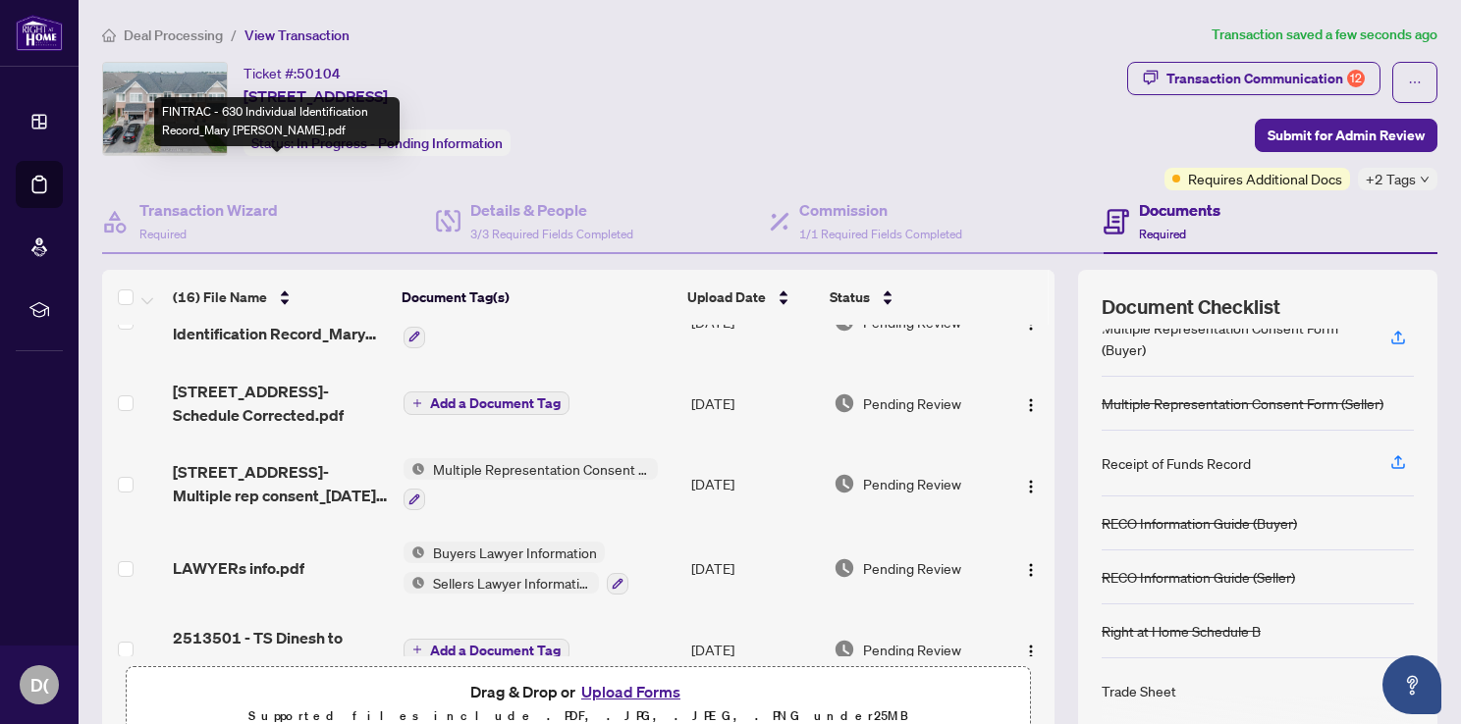
scroll to position [295, 0]
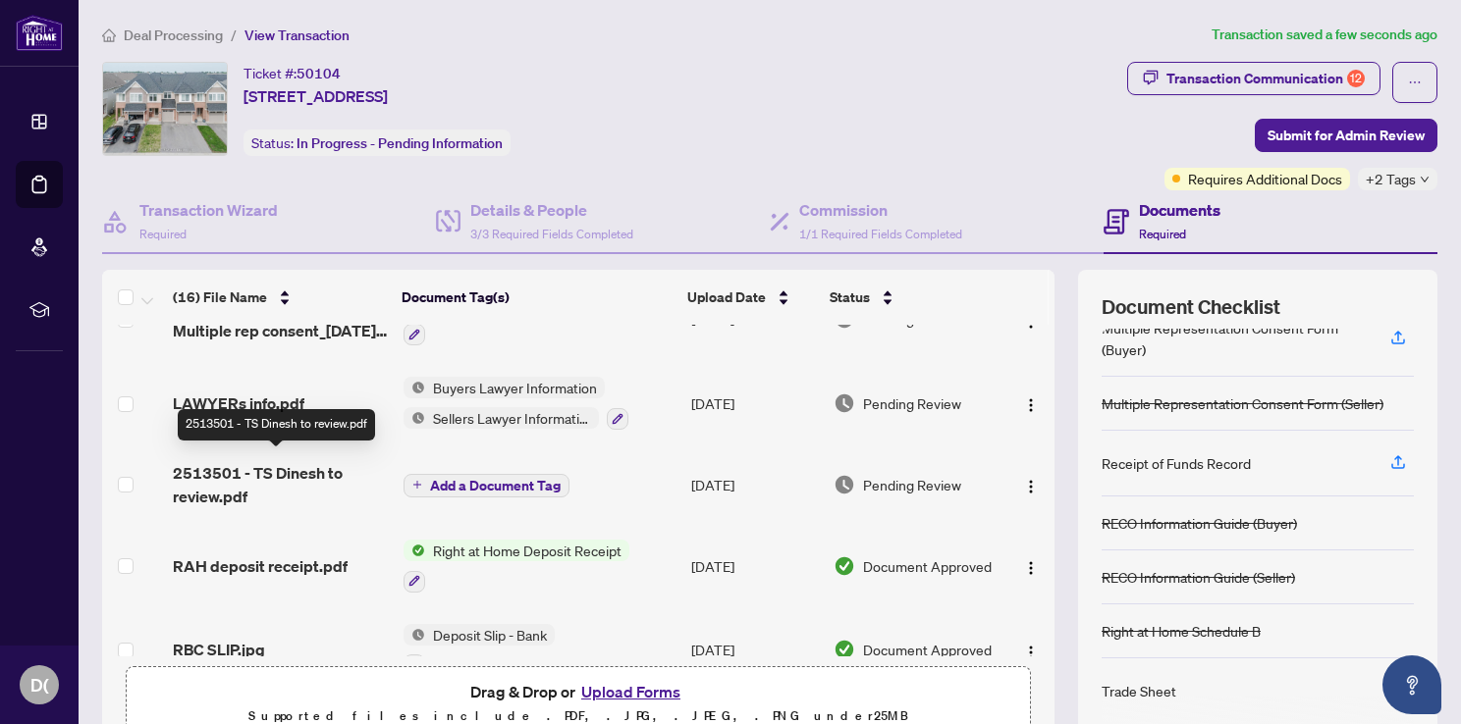
click at [277, 467] on span "2513501 - TS Dinesh to review.pdf" at bounding box center [280, 484] width 215 height 47
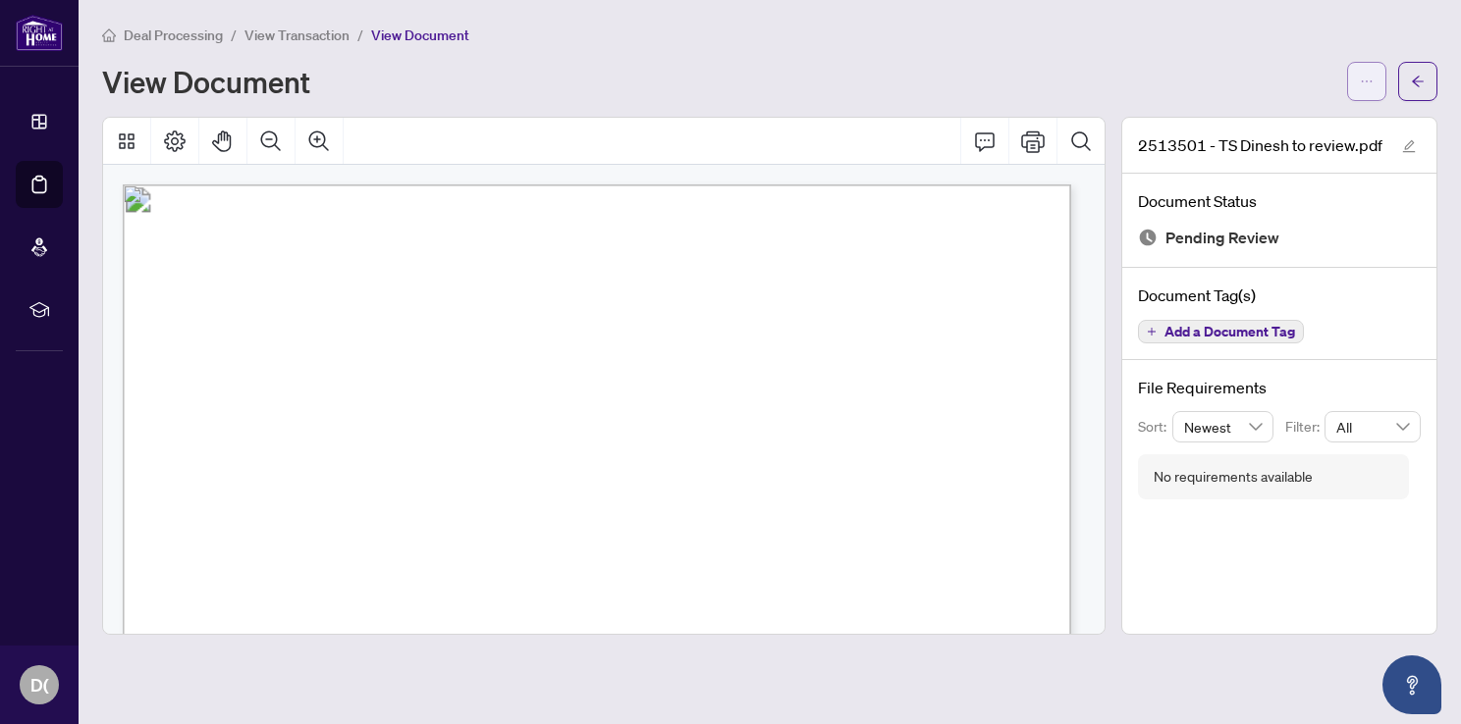
click at [1377, 85] on button "button" at bounding box center [1366, 81] width 39 height 39
click at [1273, 125] on span "Download" at bounding box center [1295, 124] width 149 height 22
click at [1425, 57] on div "Deal Processing / View Transaction / View Document View Document" at bounding box center [769, 63] width 1335 height 78
click at [1420, 75] on icon "arrow-left" at bounding box center [1418, 82] width 14 height 14
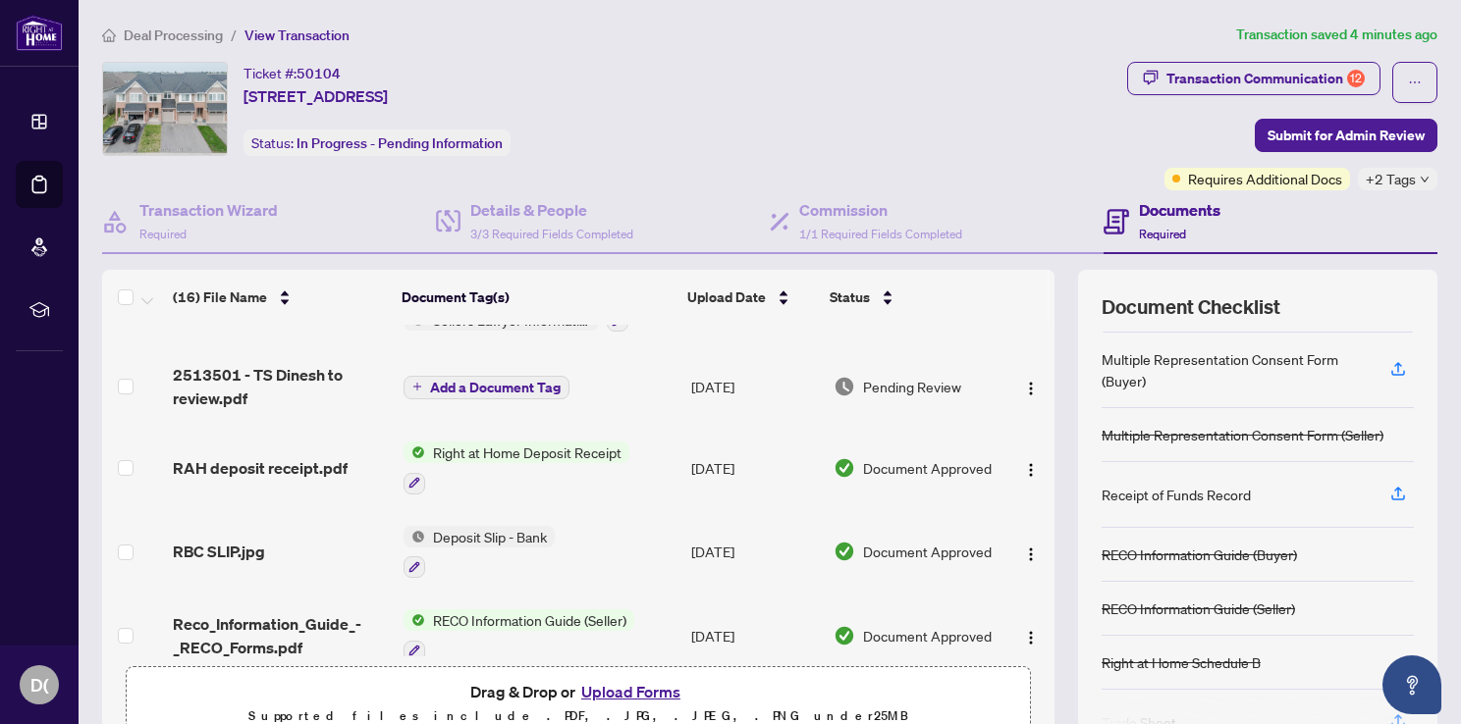
scroll to position [385, 0]
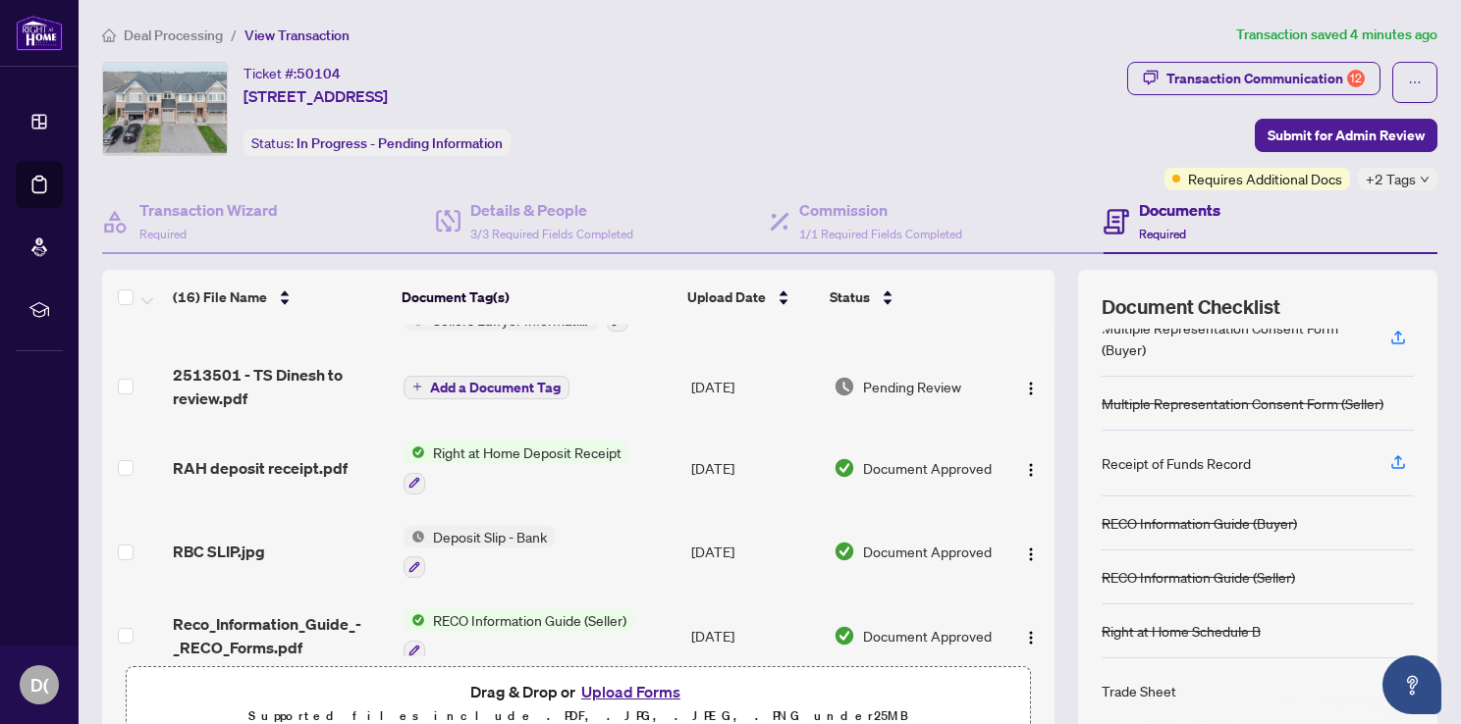
click at [1129, 697] on div at bounding box center [1257, 712] width 312 height 31
click at [1391, 691] on icon "button" at bounding box center [1398, 693] width 14 height 5
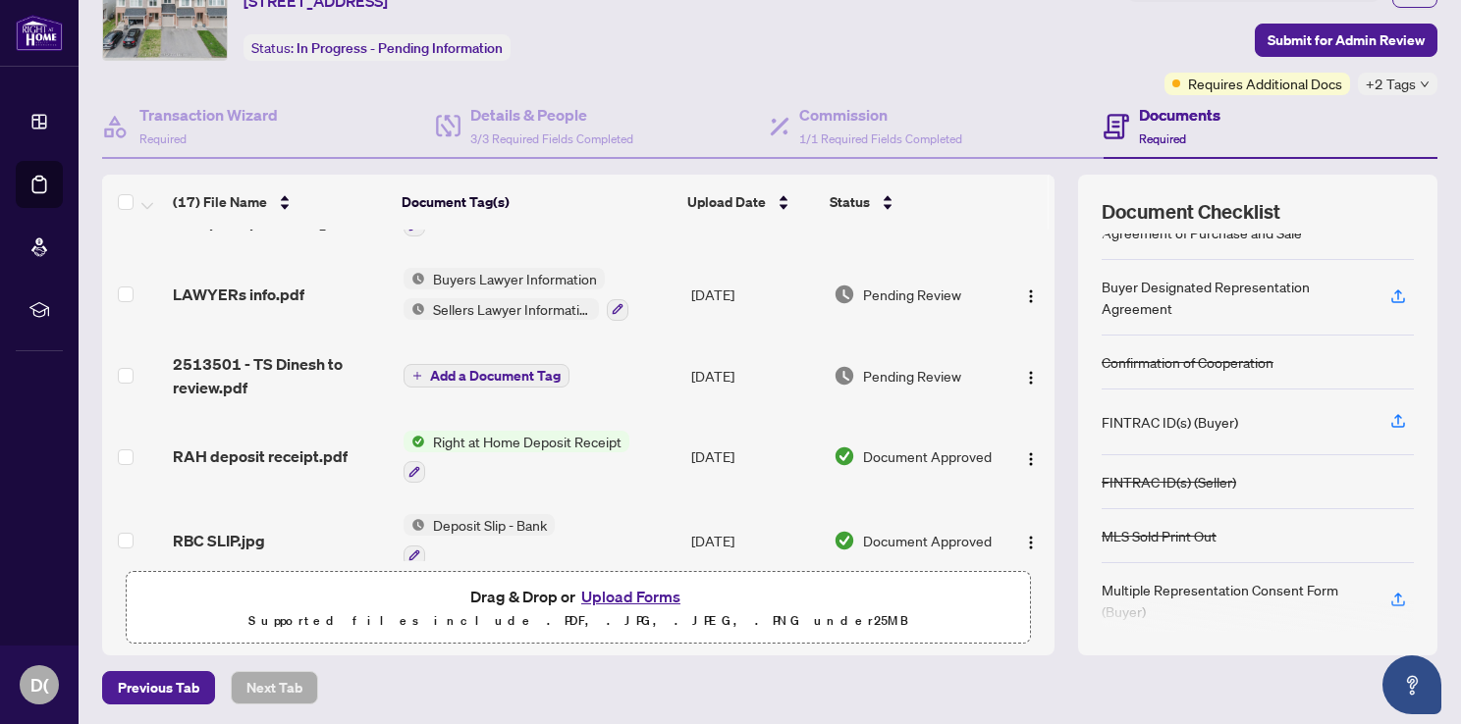
scroll to position [0, 0]
